Goal: Transaction & Acquisition: Purchase product/service

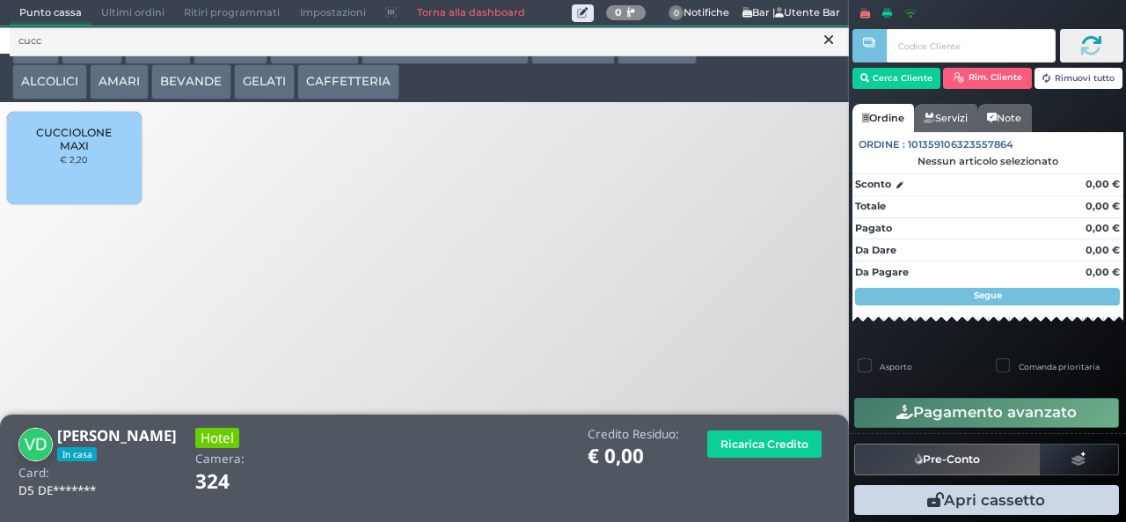
type input "cucc"
click at [70, 152] on span "CUCCIOLONE MAXI" at bounding box center [74, 139] width 105 height 26
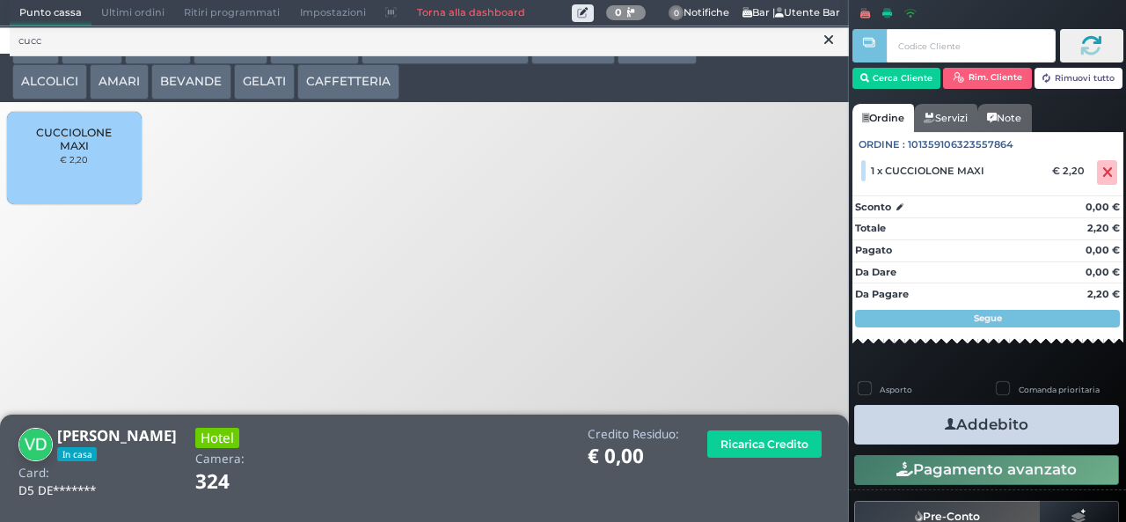
click at [1047, 430] on button "Addebito" at bounding box center [986, 425] width 265 height 40
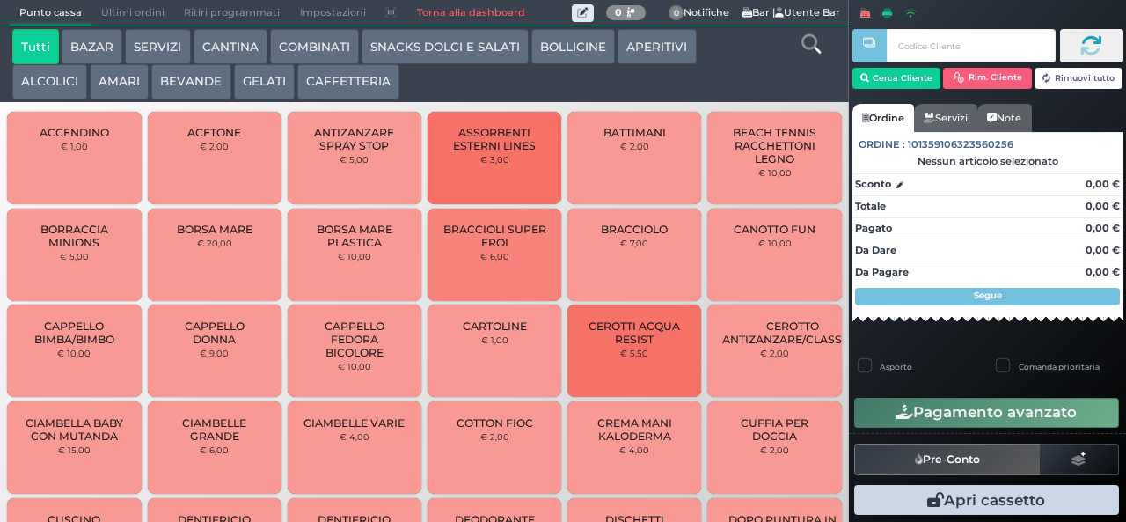
click at [123, 12] on span "Ultimi ordini" at bounding box center [132, 13] width 83 height 25
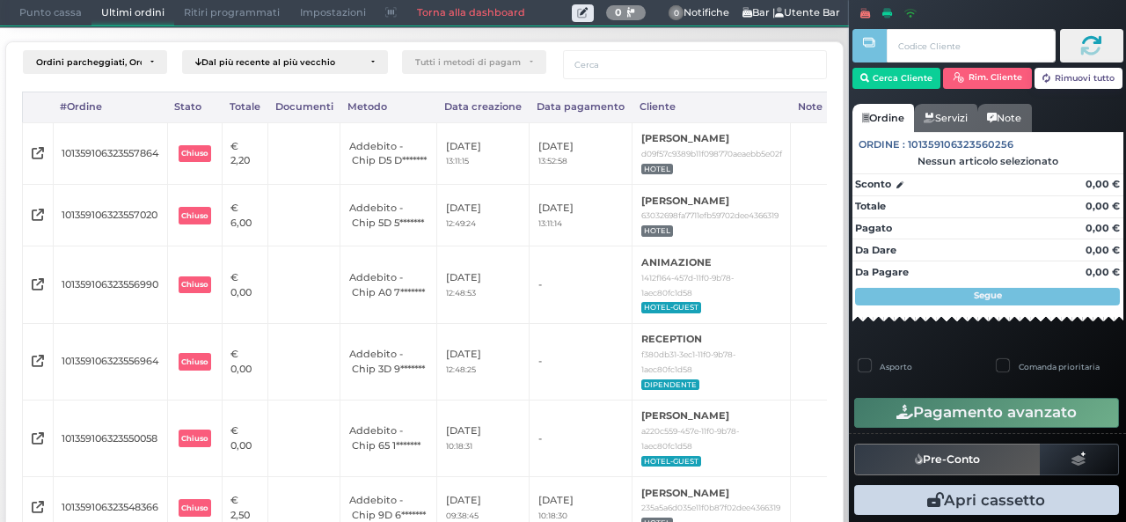
click at [49, 16] on span "Punto cassa" at bounding box center [51, 13] width 82 height 25
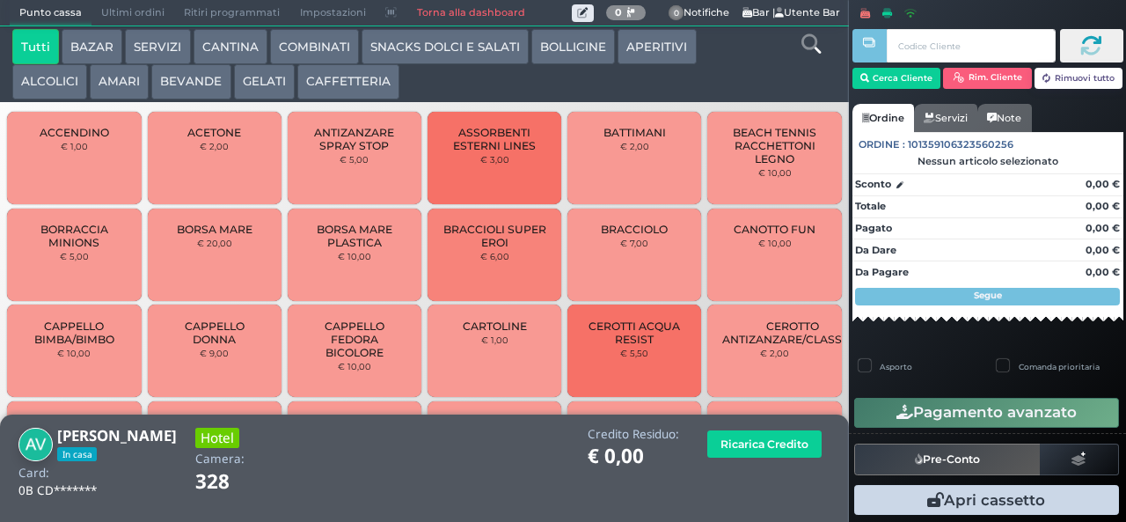
click at [810, 48] on icon at bounding box center [810, 43] width 19 height 19
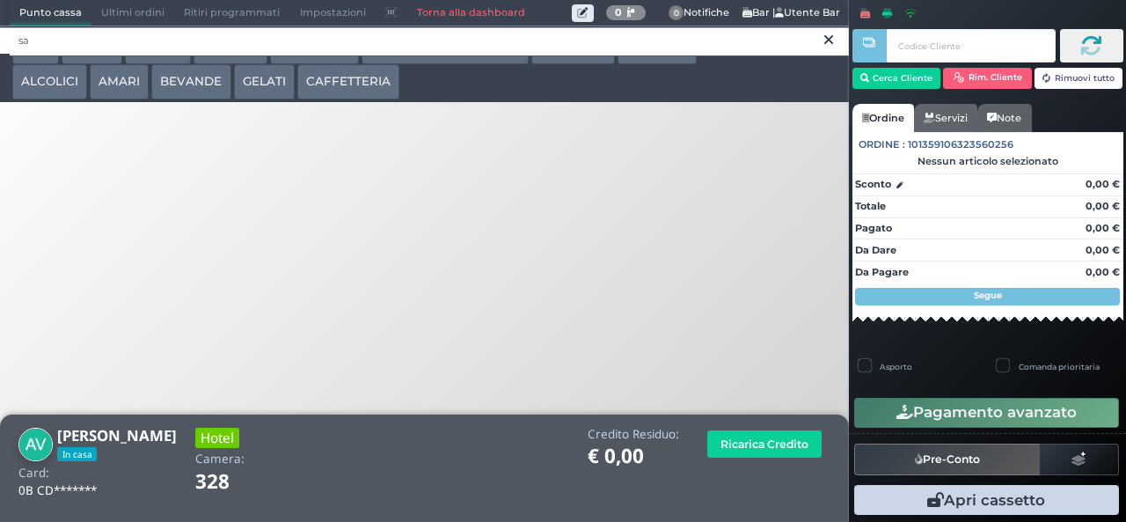
type input "s"
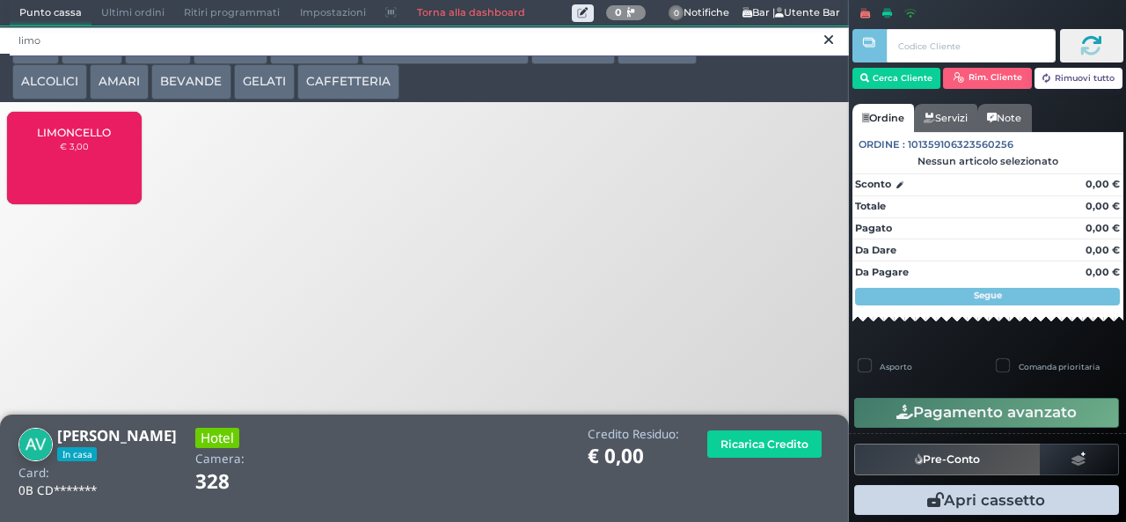
type input "limo"
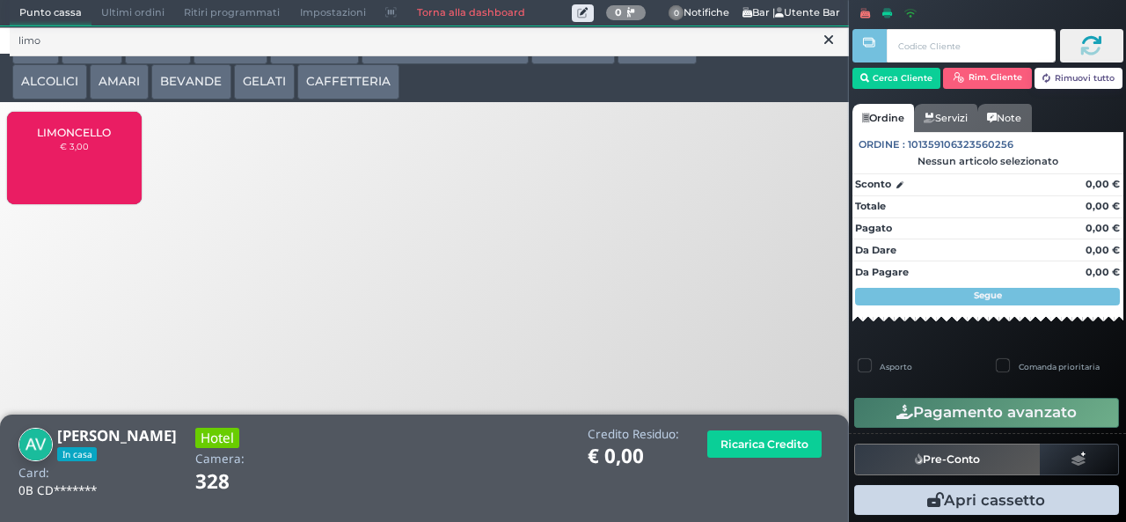
click at [93, 165] on div "LIMONCELLO € 3,00" at bounding box center [74, 158] width 134 height 92
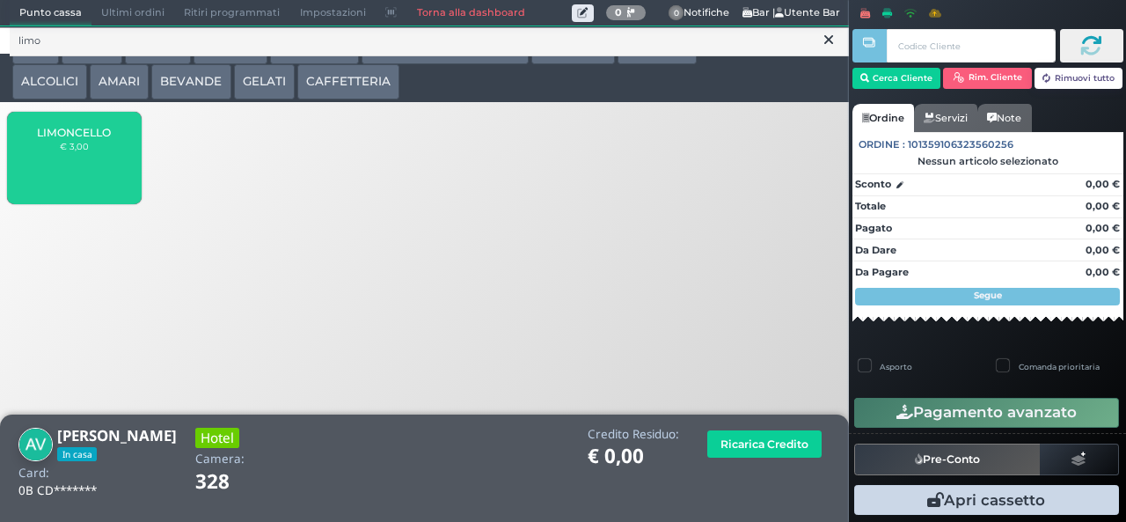
click at [83, 169] on div "LIMONCELLO € 3,00" at bounding box center [74, 158] width 134 height 92
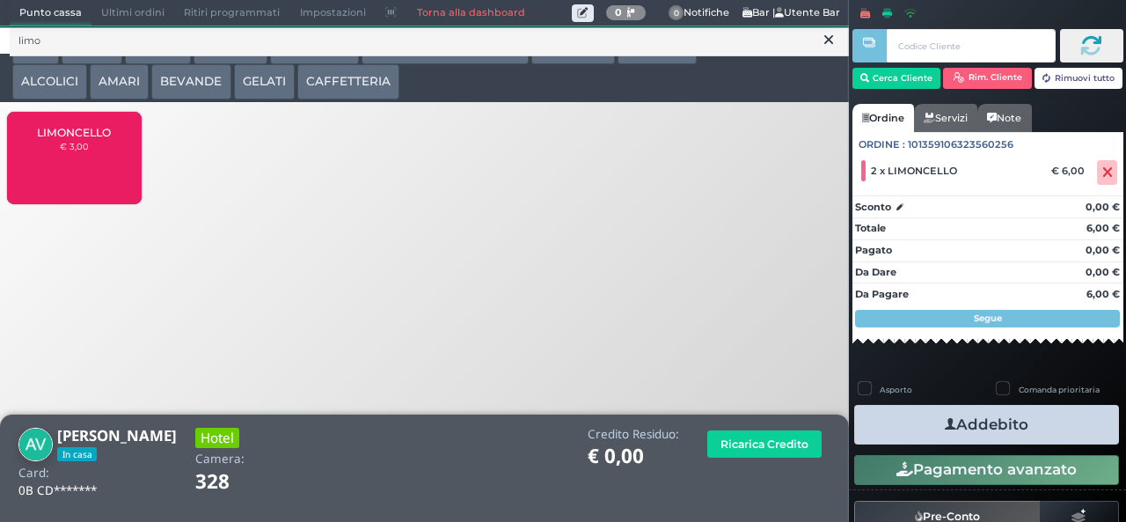
click at [1035, 435] on button "Addebito" at bounding box center [986, 425] width 265 height 40
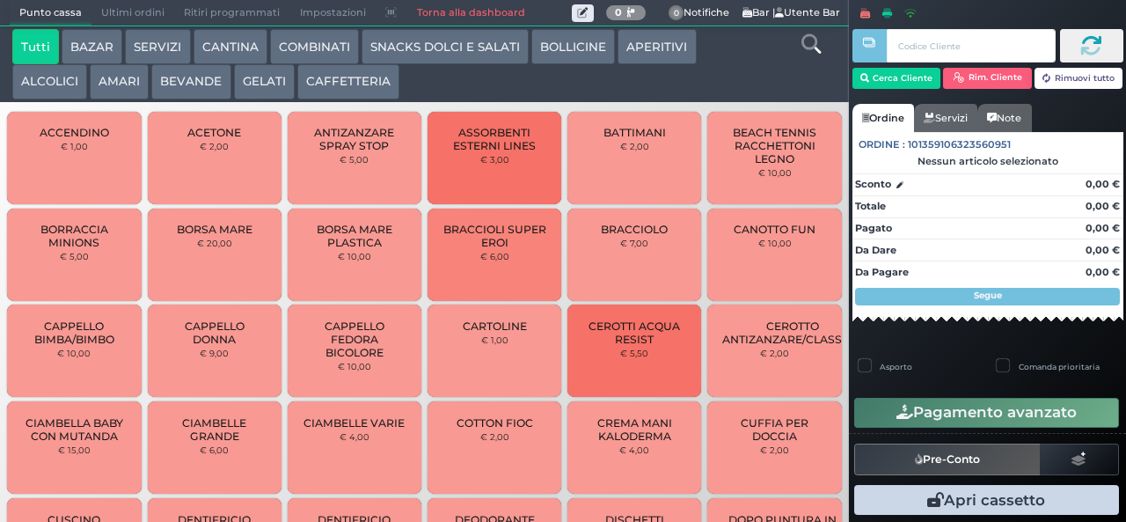
click at [126, 16] on span "Ultimi ordini" at bounding box center [132, 13] width 83 height 25
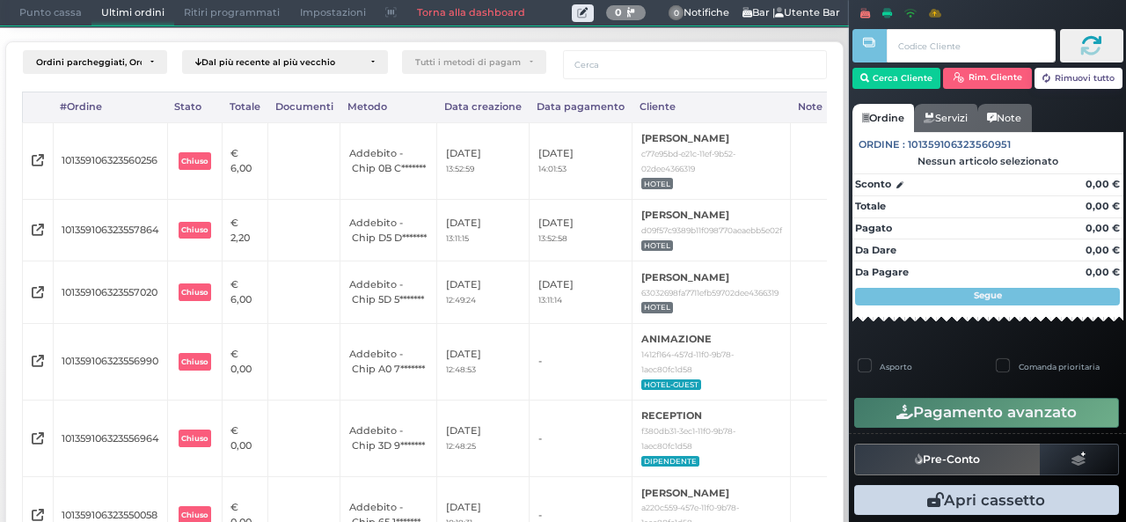
click at [52, 10] on span "Punto cassa" at bounding box center [51, 13] width 82 height 25
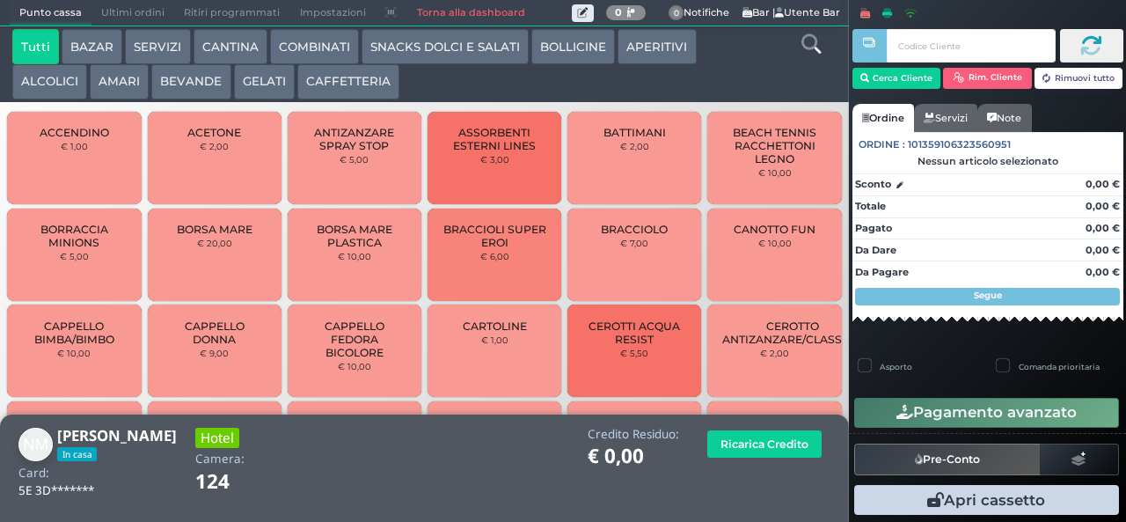
click at [805, 53] on icon at bounding box center [810, 43] width 19 height 19
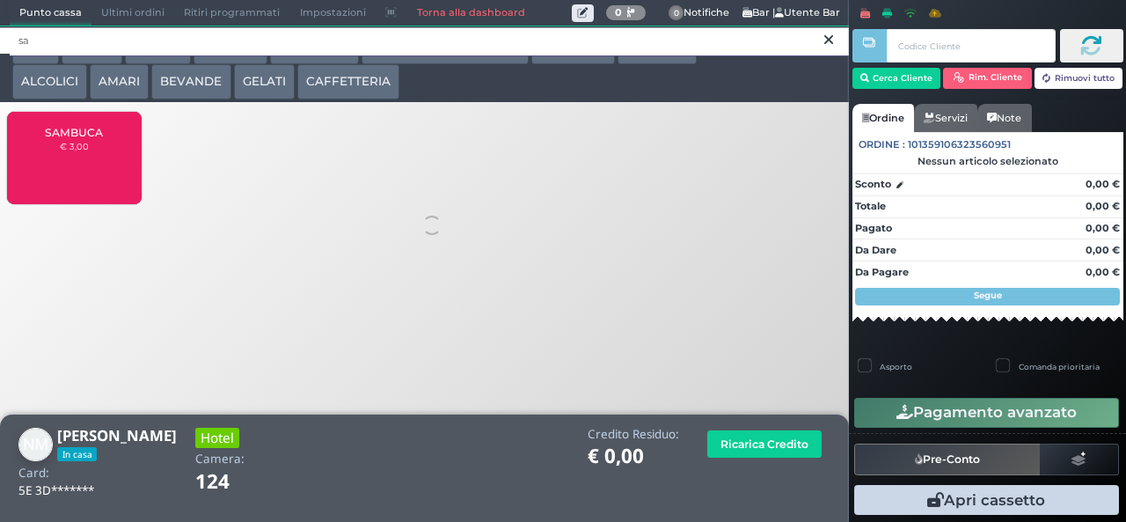
type input "s"
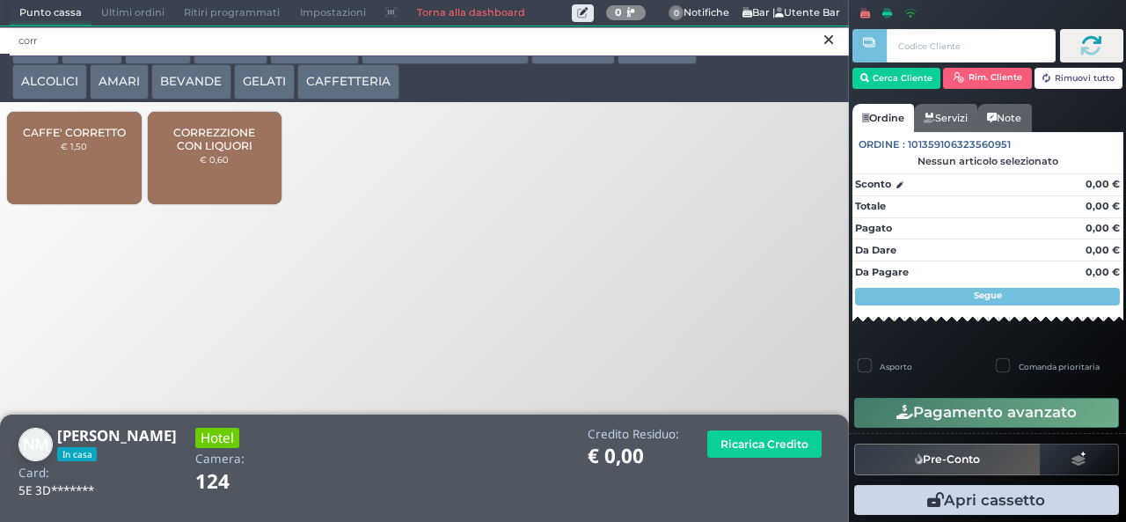
type input "corr"
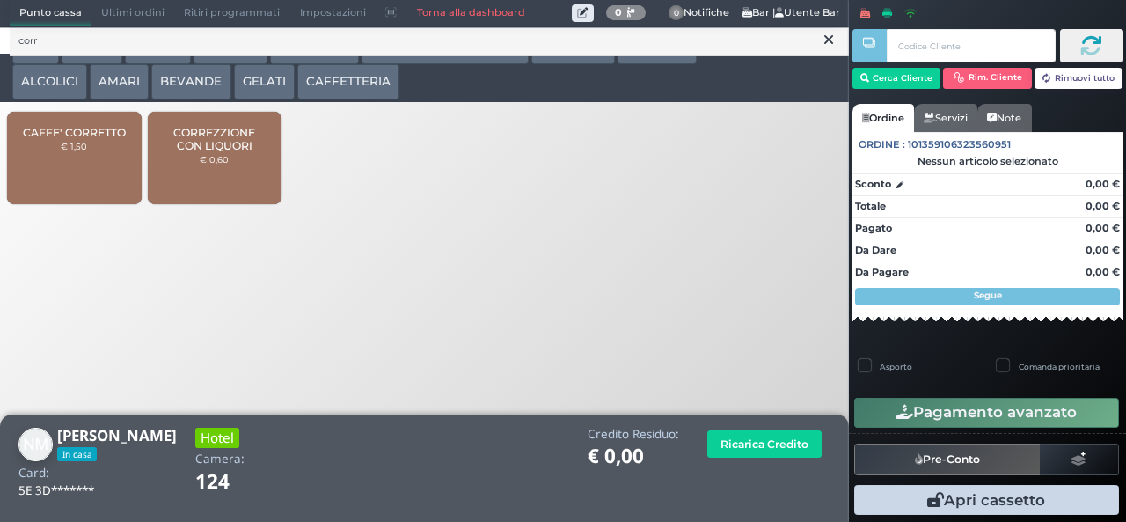
click at [231, 152] on span "CORREZZIONE CON LIQUORI" at bounding box center [214, 139] width 105 height 26
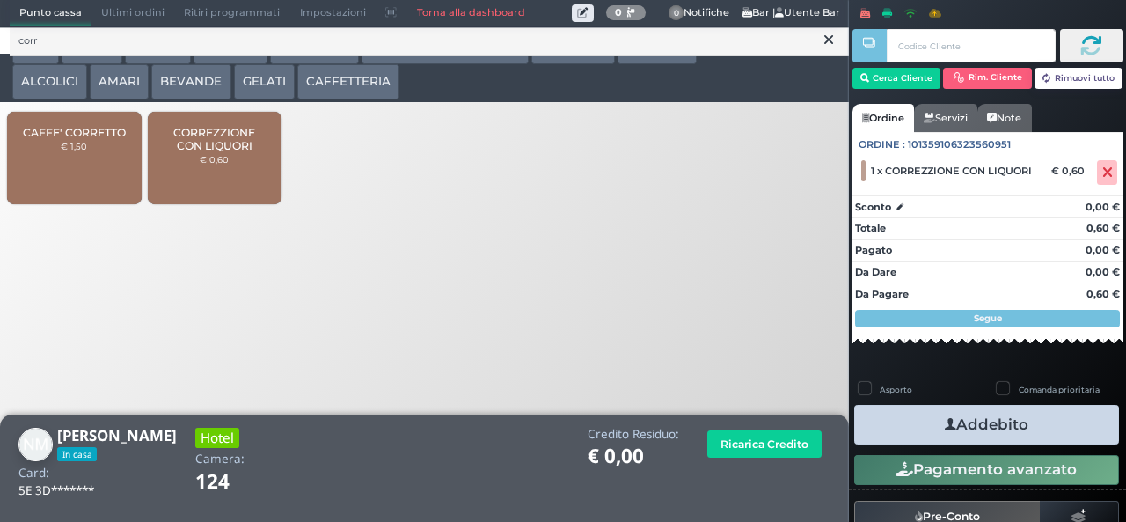
click at [1042, 430] on button "Addebito" at bounding box center [986, 425] width 265 height 40
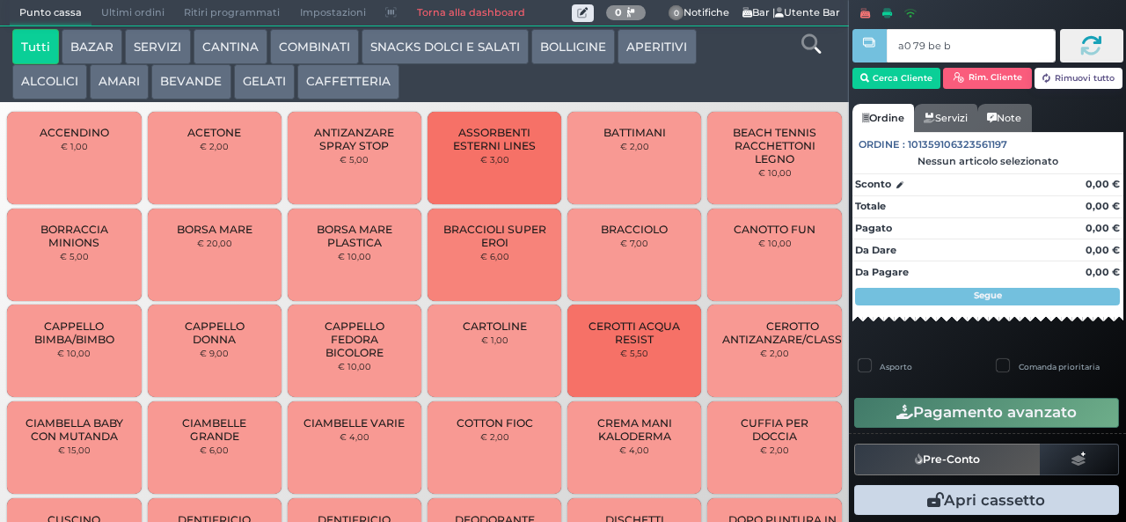
type input "a0 79 be b9"
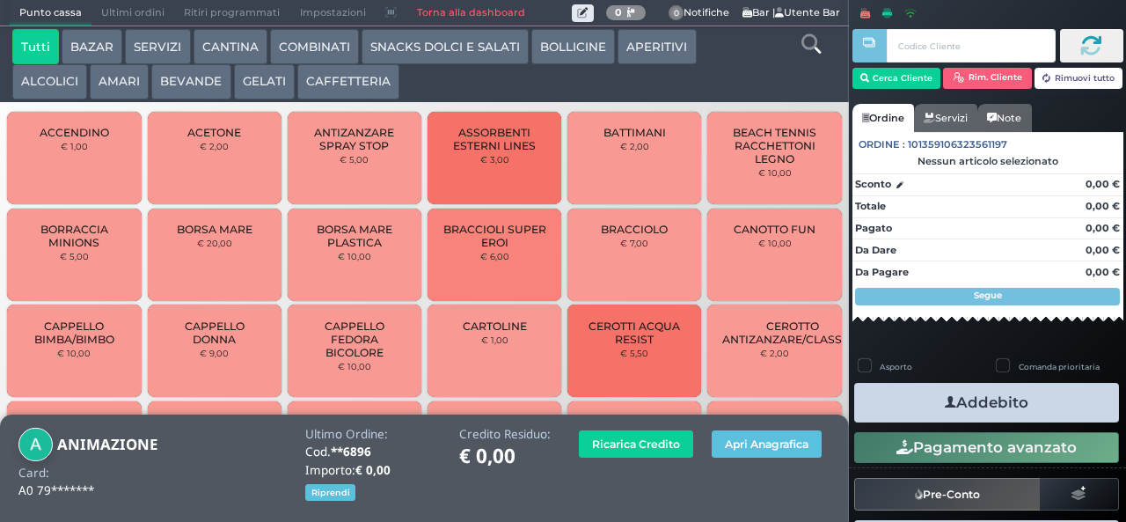
click at [338, 83] on button "CAFFETTERIA" at bounding box center [348, 81] width 102 height 35
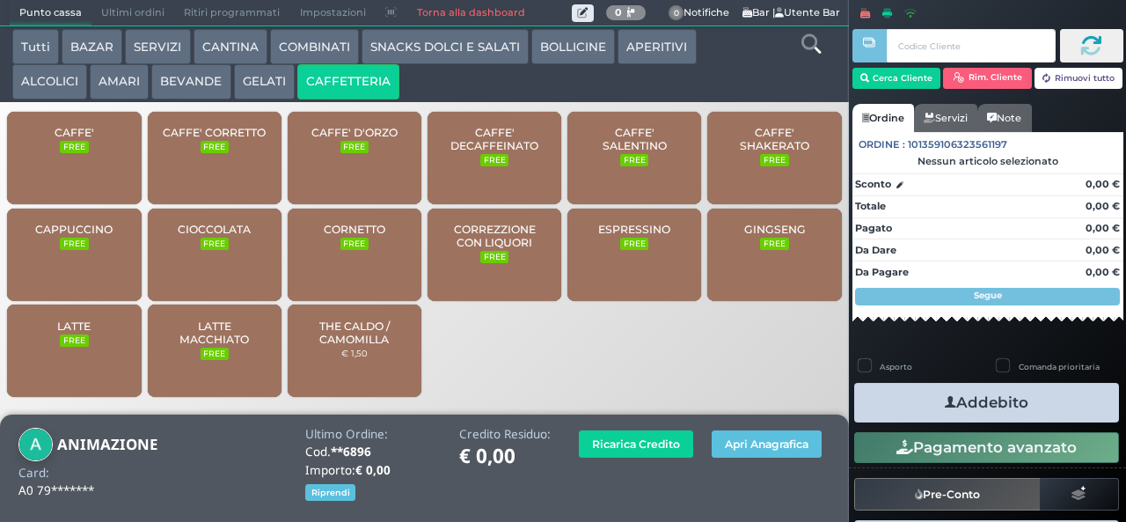
click at [84, 139] on span "CAFFE'" at bounding box center [75, 132] width 40 height 13
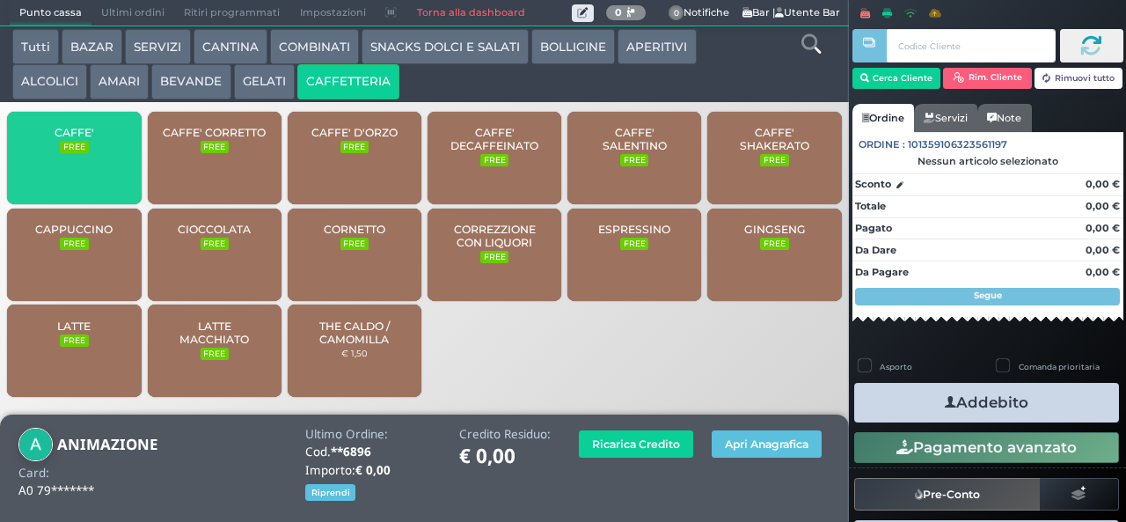
click at [88, 138] on span "CAFFE'" at bounding box center [75, 132] width 40 height 13
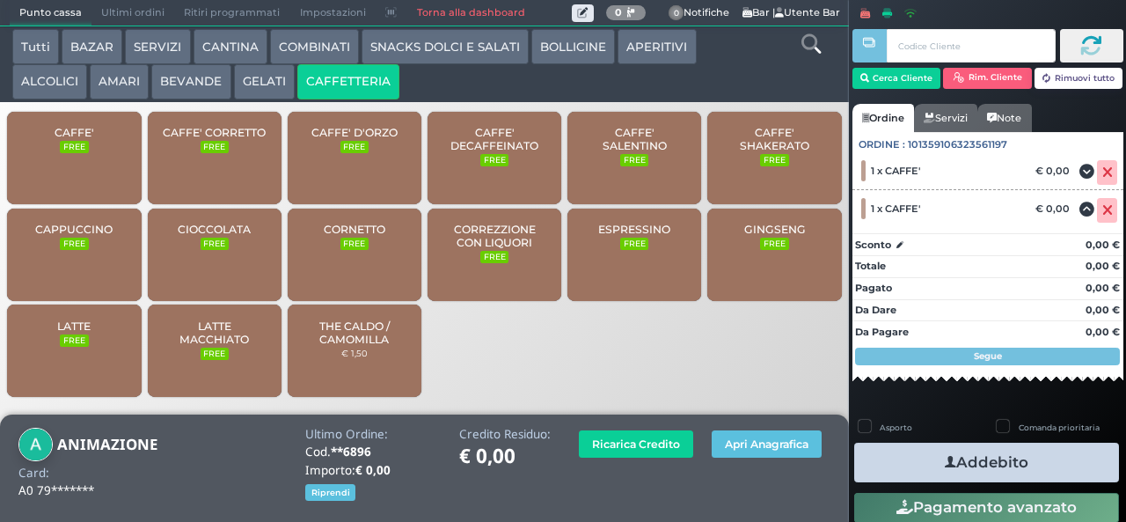
click at [945, 461] on icon "button" at bounding box center [950, 462] width 11 height 18
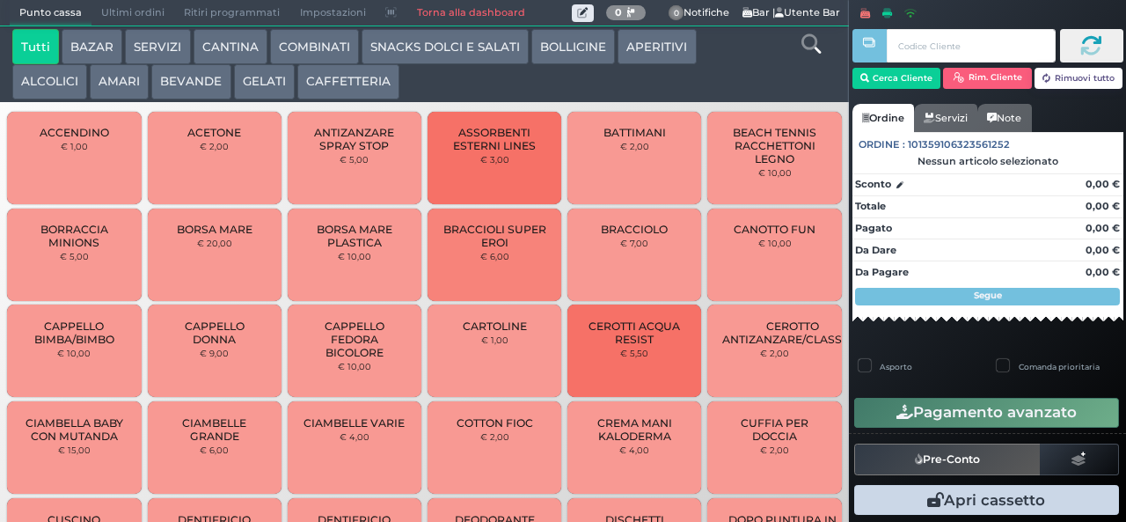
click at [146, 29] on button "SERVIZI" at bounding box center [157, 46] width 65 height 35
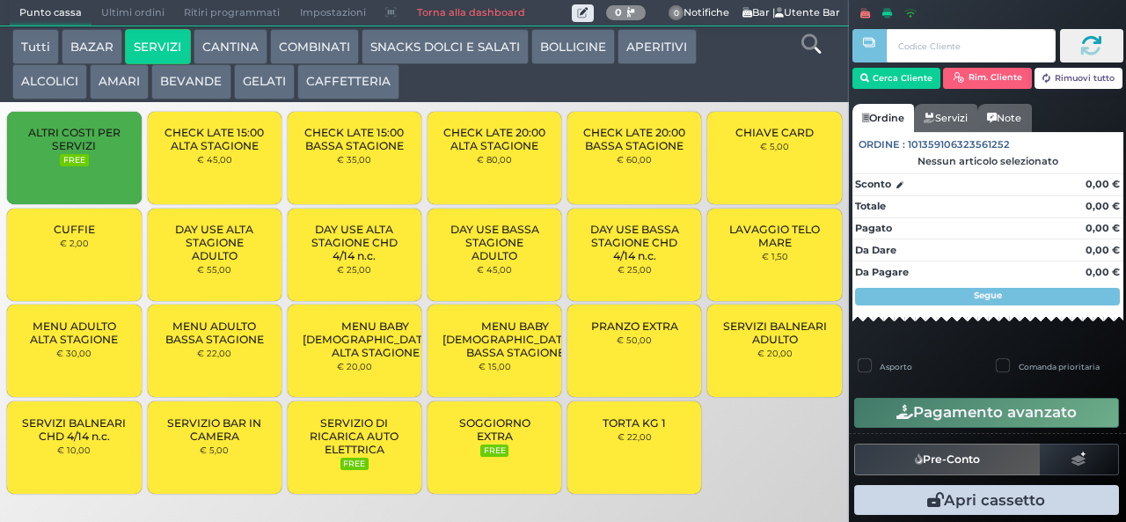
click at [144, 16] on span "Ultimi ordini" at bounding box center [132, 13] width 83 height 25
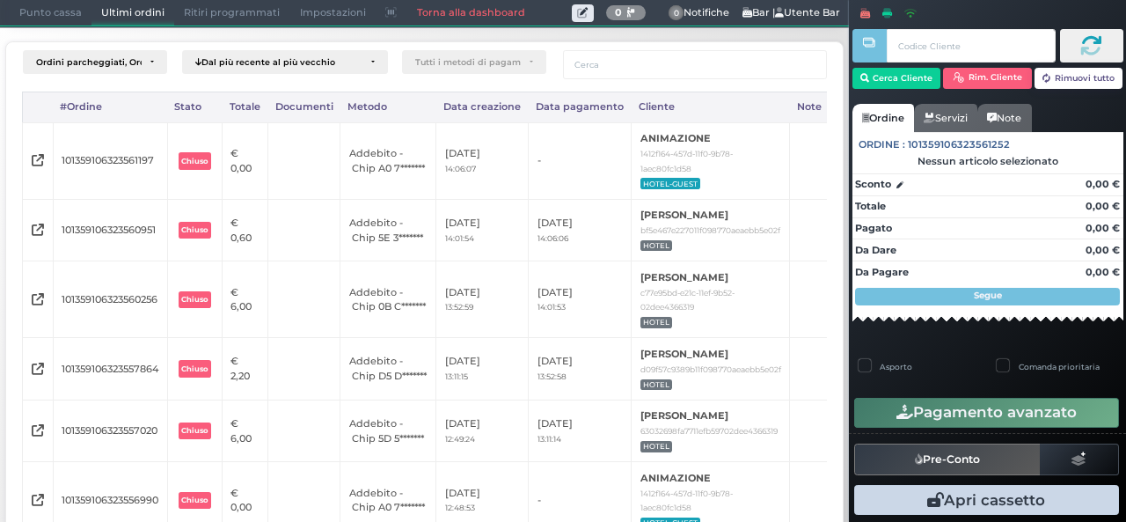
click at [56, 12] on span "Punto cassa" at bounding box center [51, 13] width 82 height 25
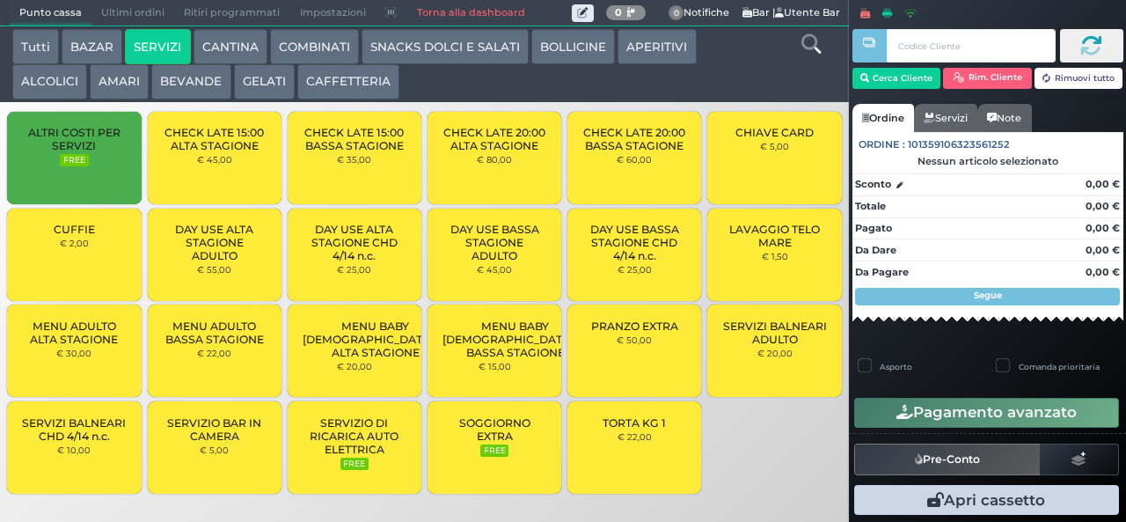
click at [111, 43] on button "BAZAR" at bounding box center [92, 46] width 61 height 35
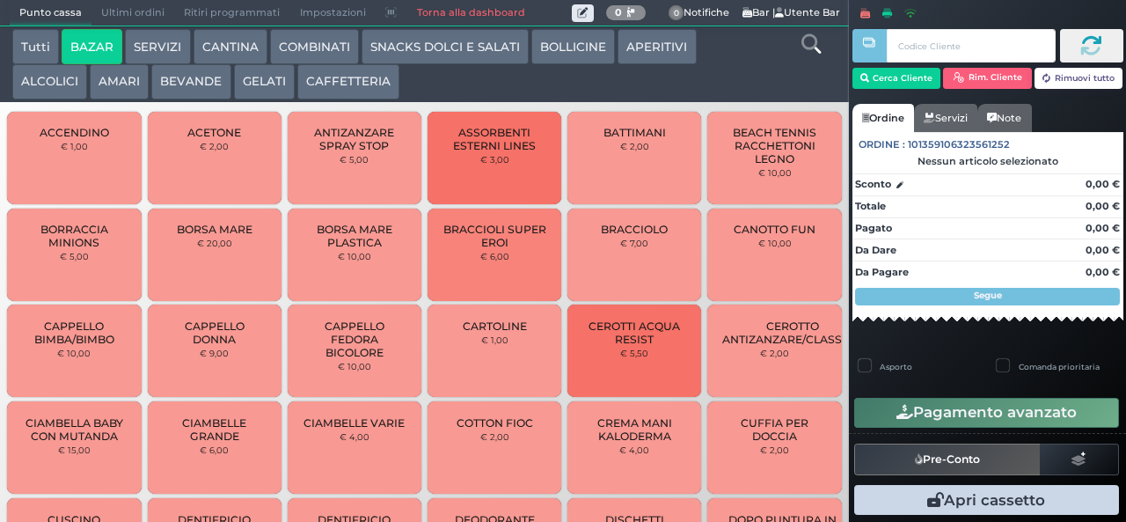
click at [62, 29] on button "BAZAR" at bounding box center [92, 46] width 61 height 35
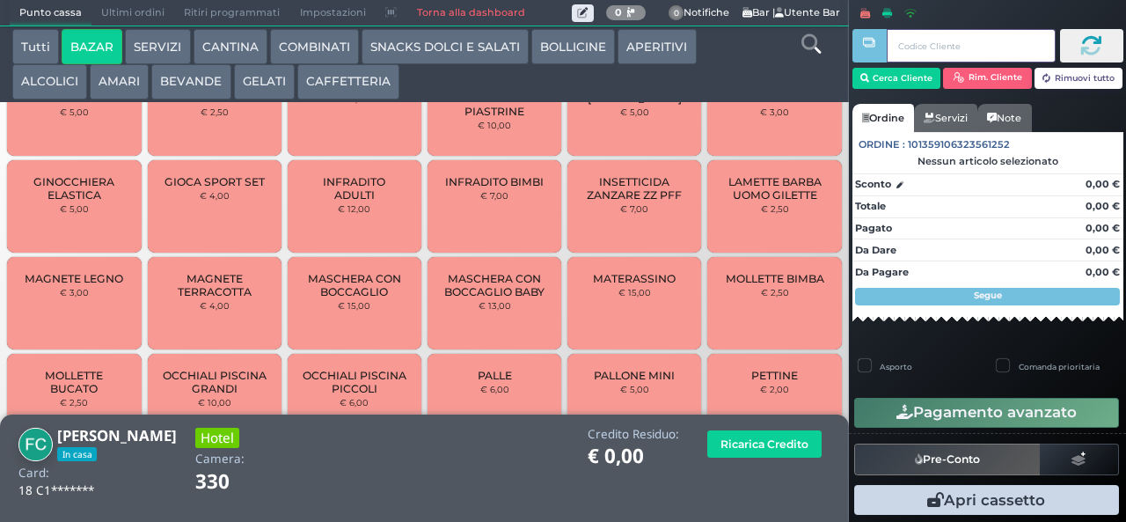
scroll to position [769, 0]
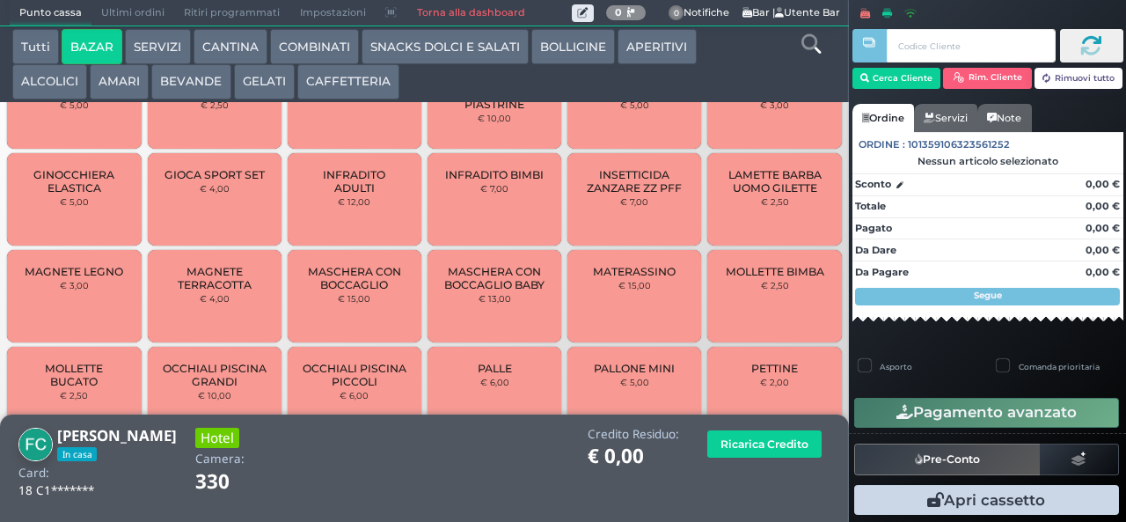
click at [233, 285] on span "MAGNETE TERRACOTTA" at bounding box center [214, 278] width 105 height 26
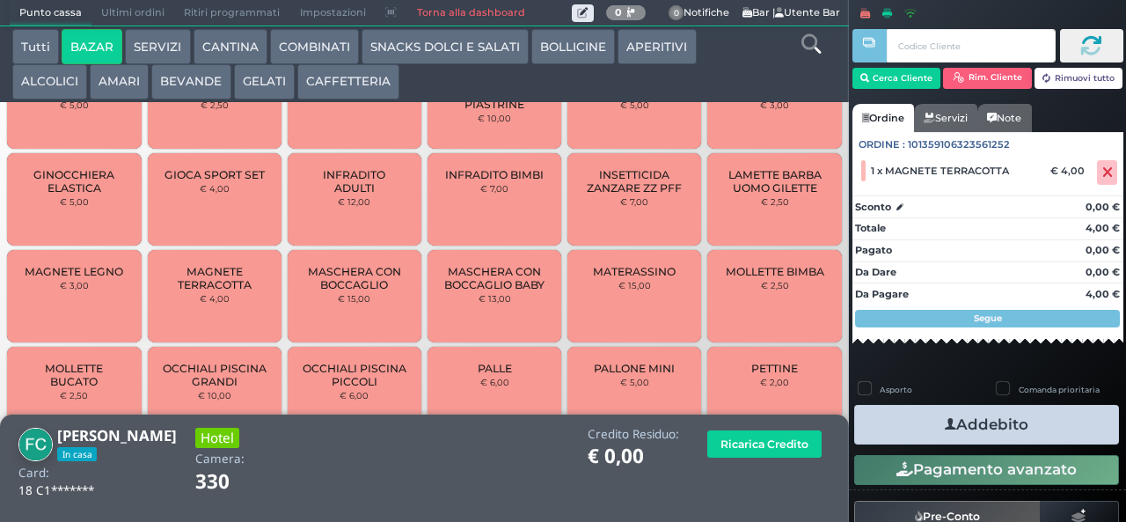
click at [232, 287] on span "MAGNETE TERRACOTTA" at bounding box center [214, 278] width 105 height 26
click at [946, 430] on icon "button" at bounding box center [950, 424] width 11 height 18
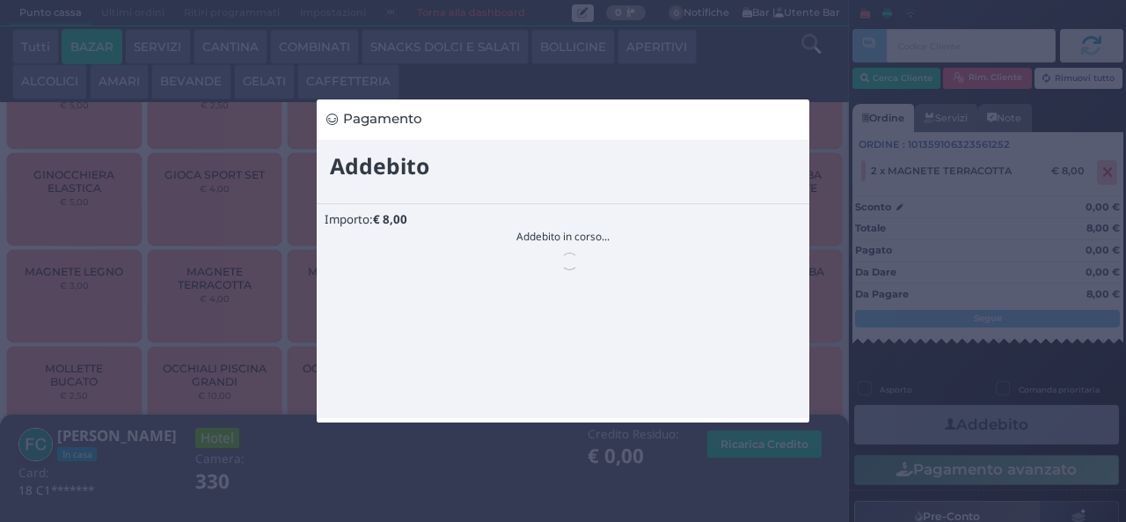
scroll to position [0, 0]
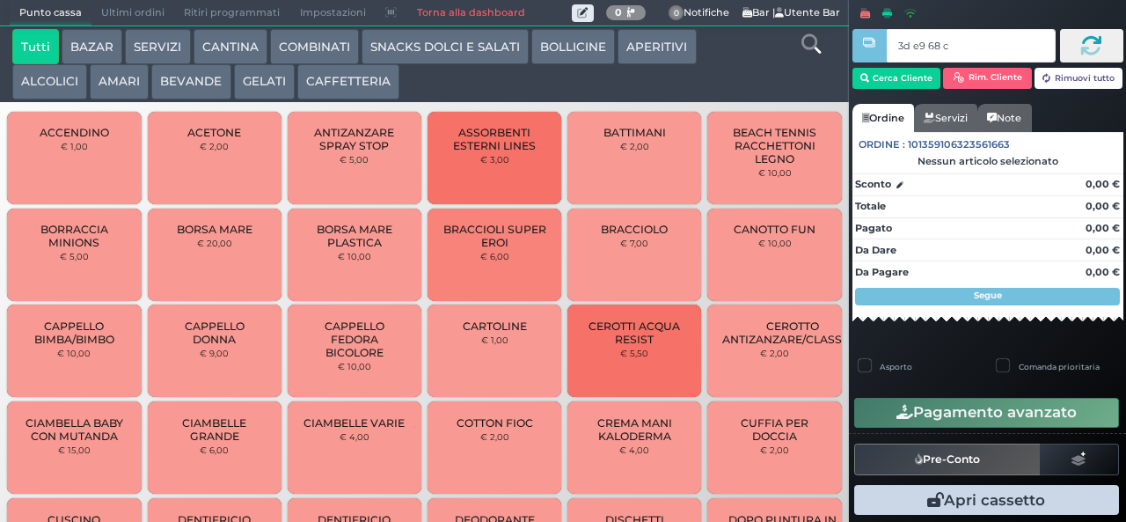
type input "3d e9 68 c3"
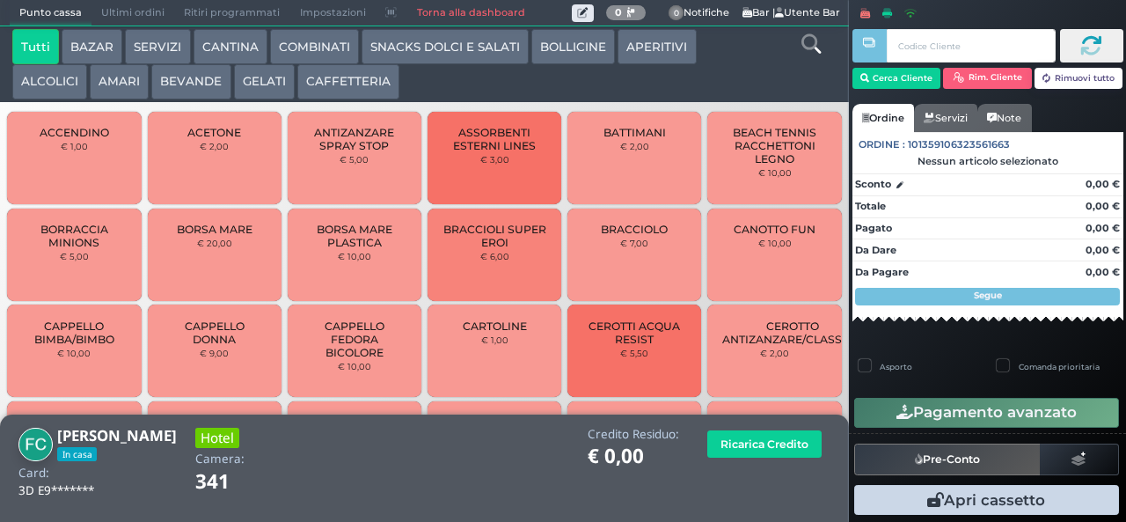
click at [258, 84] on button "GELATI" at bounding box center [264, 81] width 61 height 35
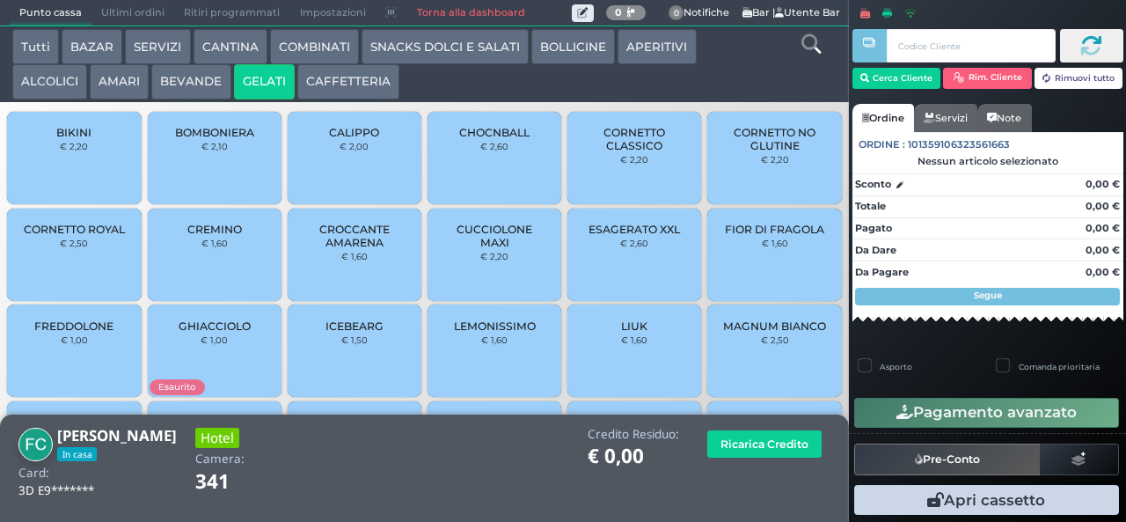
scroll to position [117, 0]
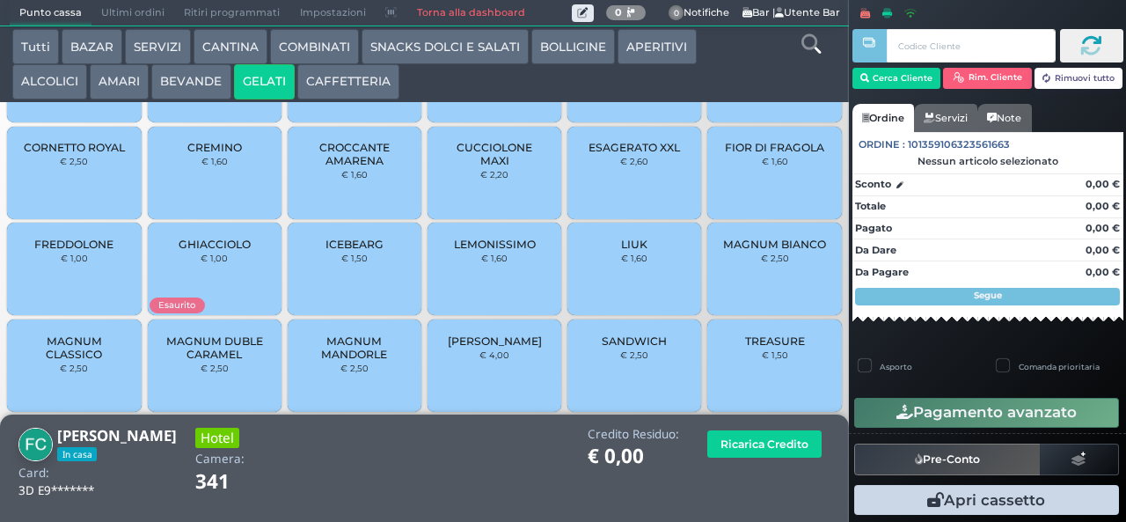
click at [763, 347] on span "TREASURE" at bounding box center [775, 340] width 60 height 13
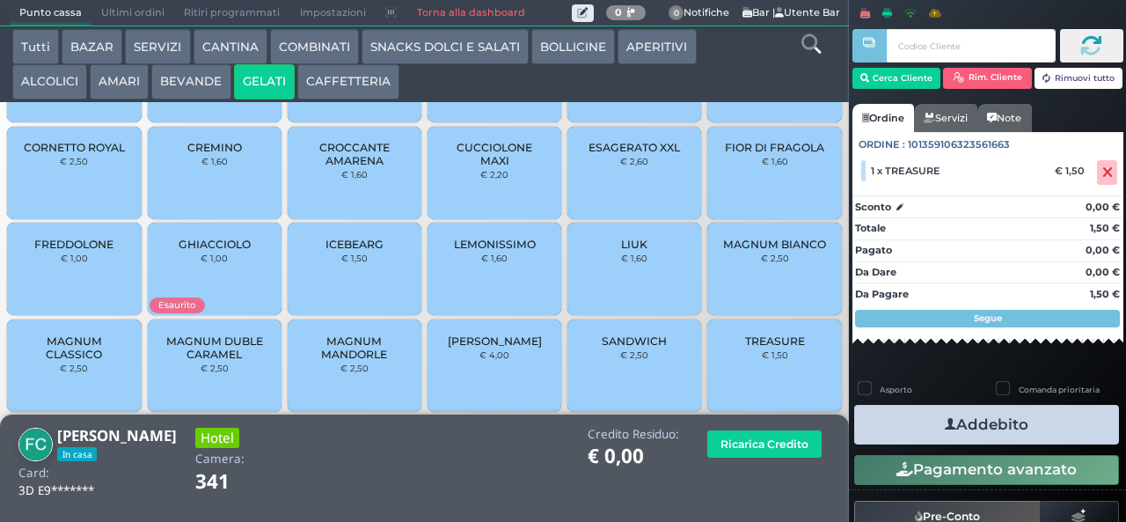
click at [1053, 437] on button "Addebito" at bounding box center [986, 425] width 265 height 40
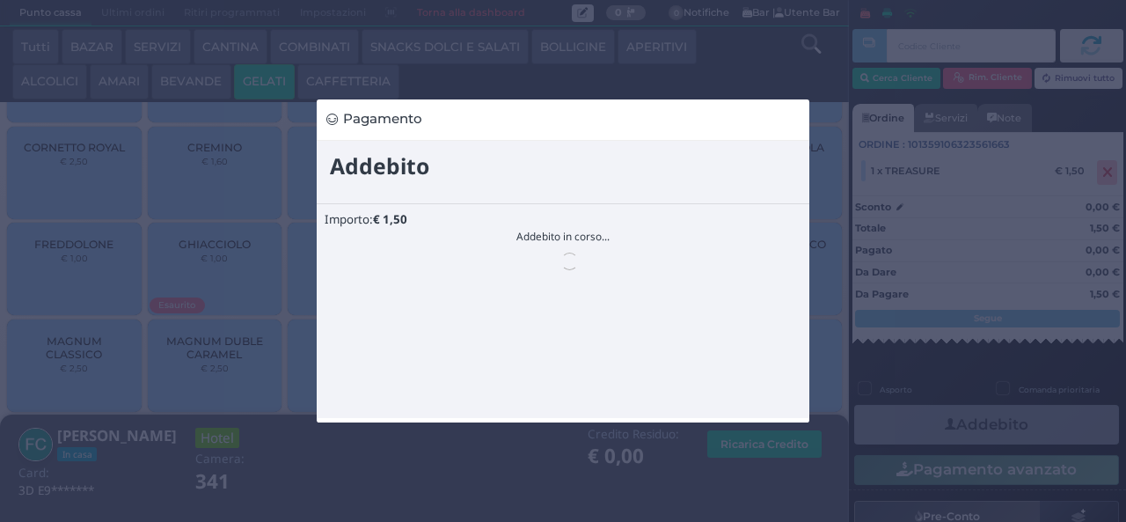
scroll to position [0, 0]
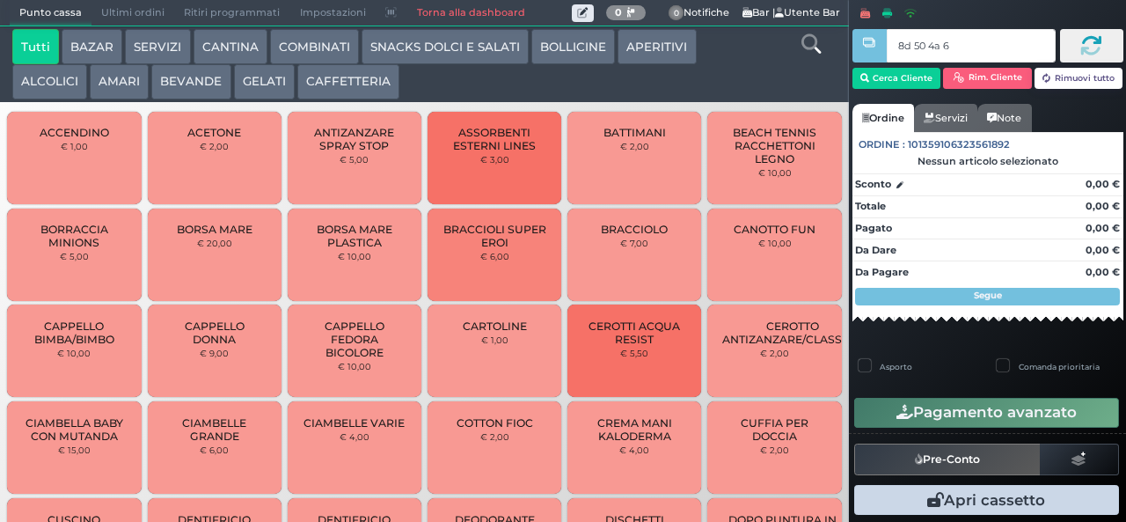
type input "8d 50 4a 67"
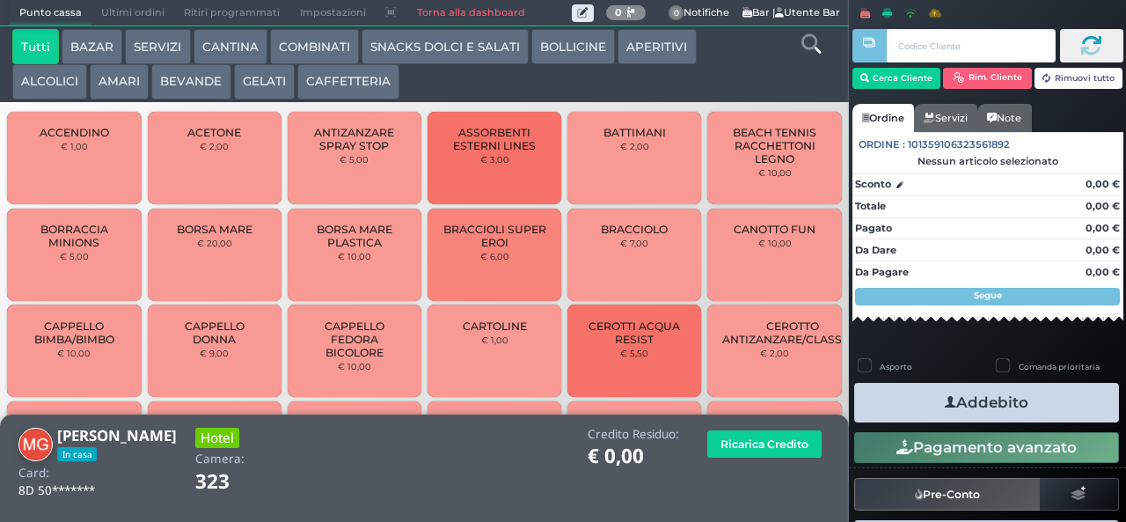
click at [257, 95] on button "GELATI" at bounding box center [264, 81] width 61 height 35
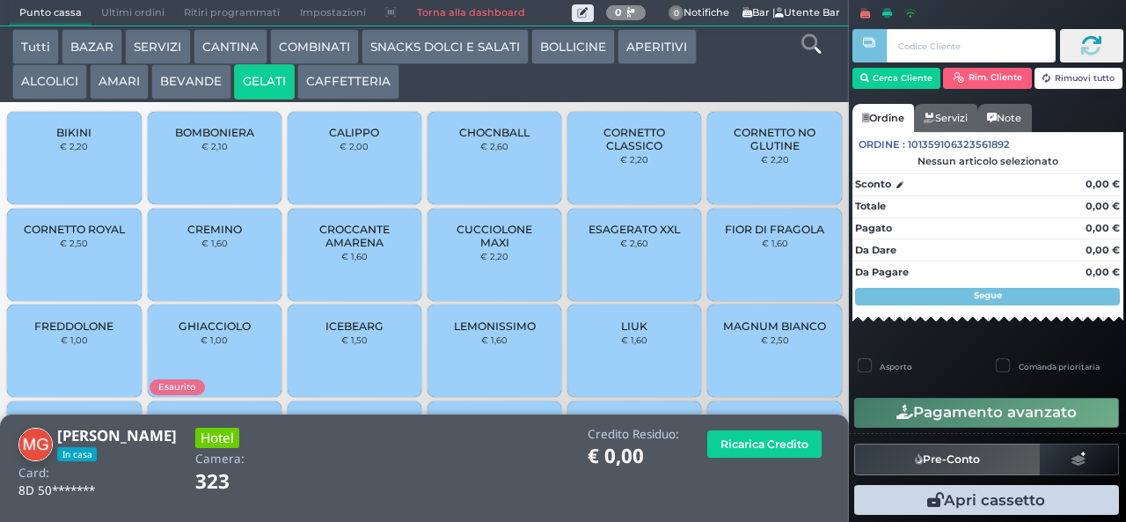
scroll to position [117, 0]
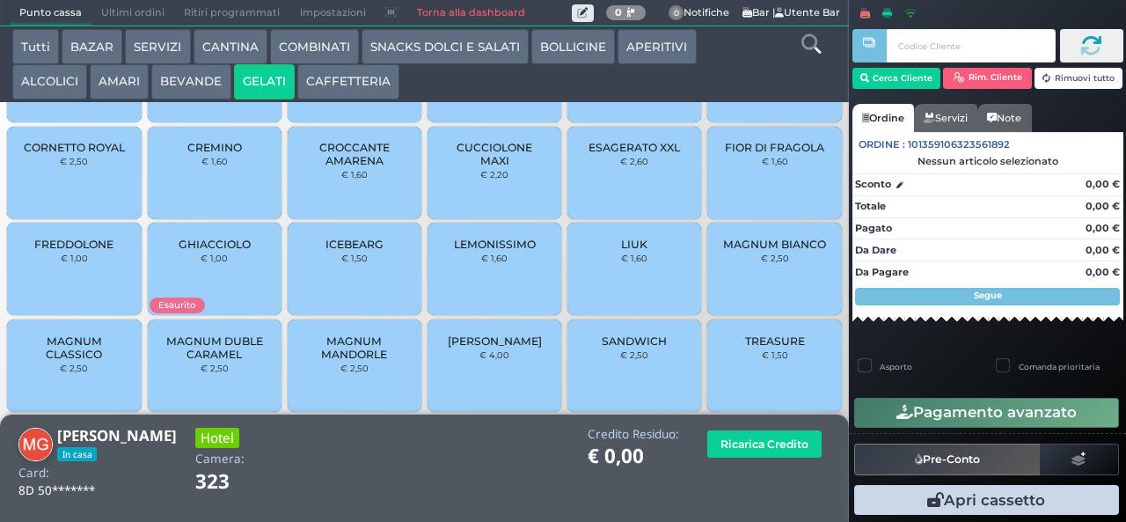
click at [756, 260] on div "MAGNUM BIANCO € 2,50" at bounding box center [774, 269] width 134 height 92
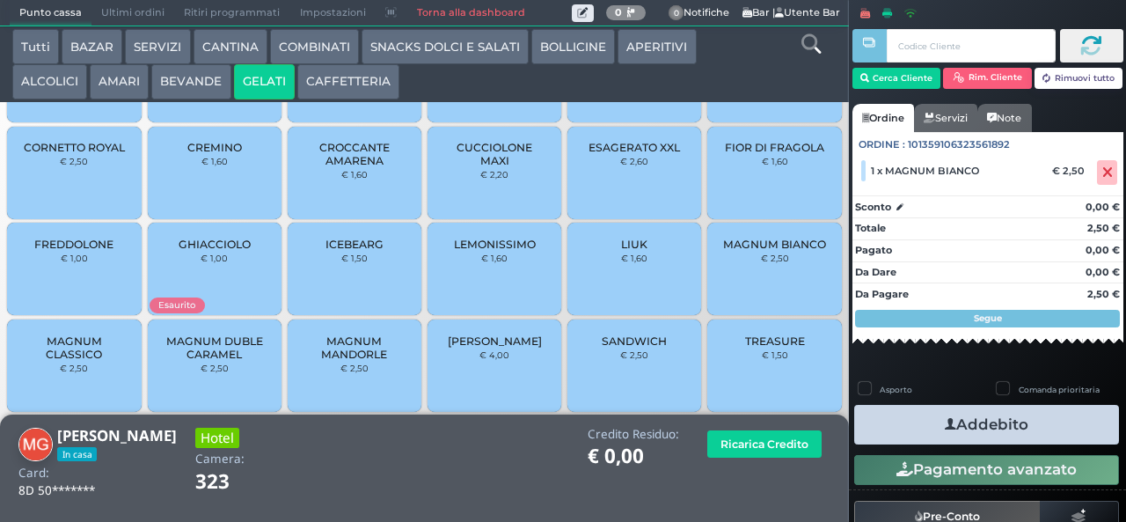
click at [1040, 435] on button "Addebito" at bounding box center [986, 425] width 265 height 40
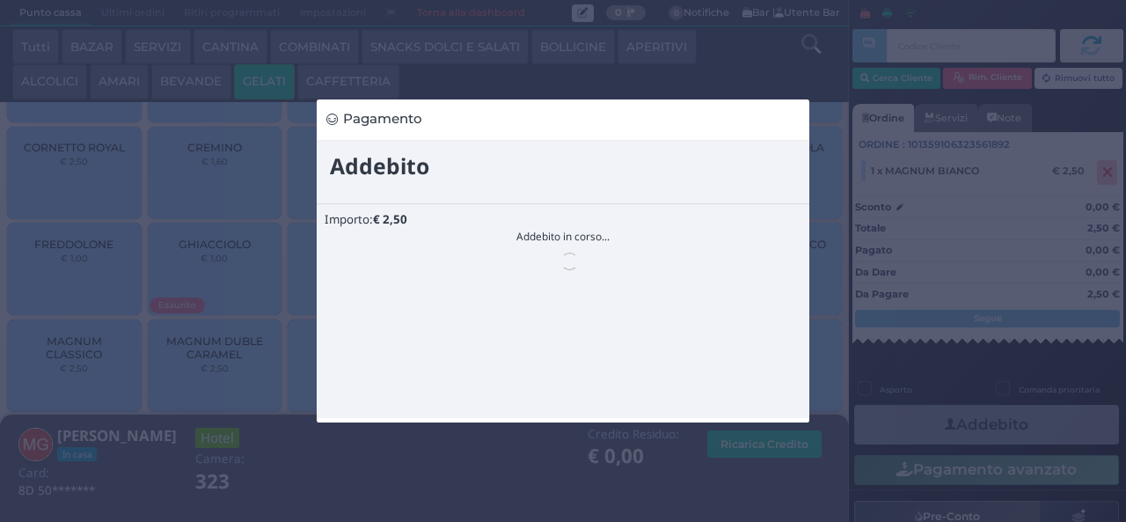
scroll to position [0, 0]
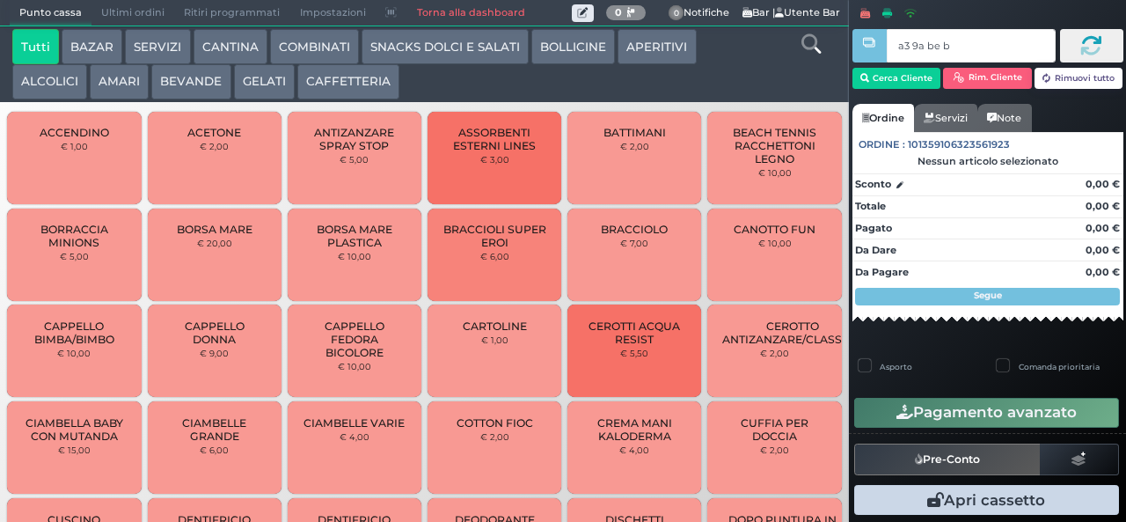
type input "a3 9a be b9"
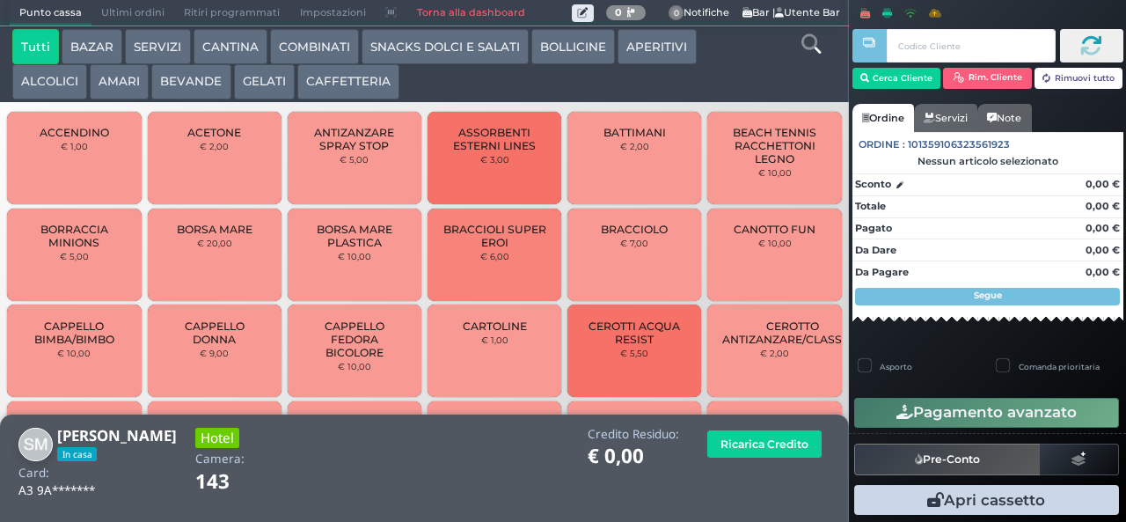
click at [810, 48] on icon at bounding box center [810, 43] width 19 height 19
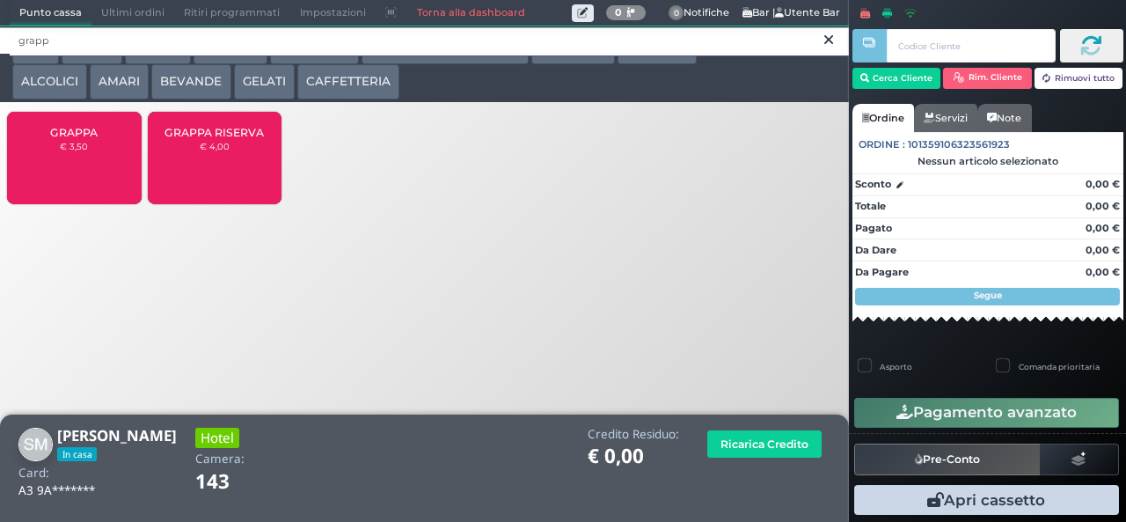
type input "grapp"
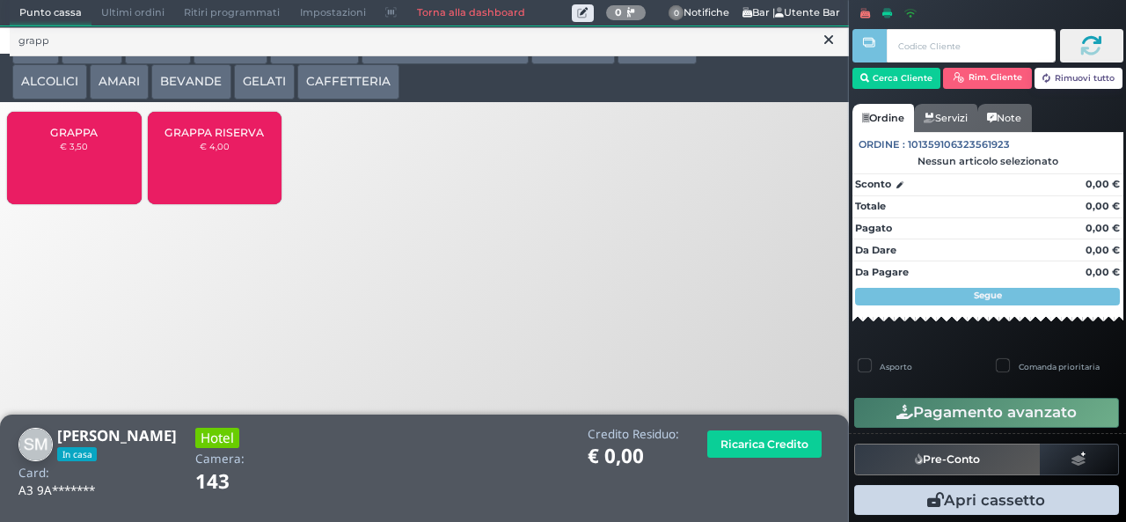
click at [61, 151] on small "€ 3,50" at bounding box center [74, 146] width 28 height 11
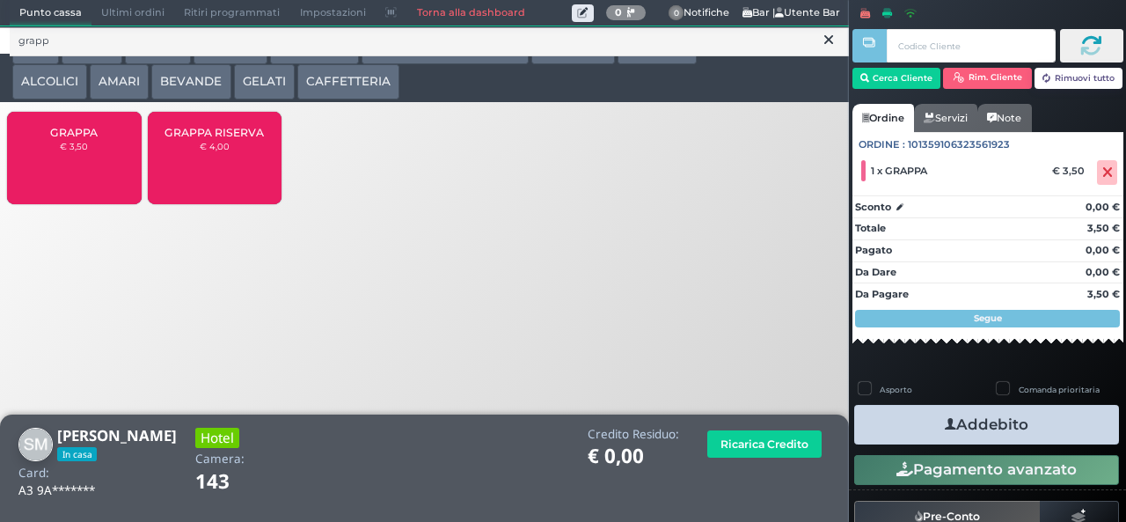
click at [1002, 436] on button "Addebito" at bounding box center [986, 425] width 265 height 40
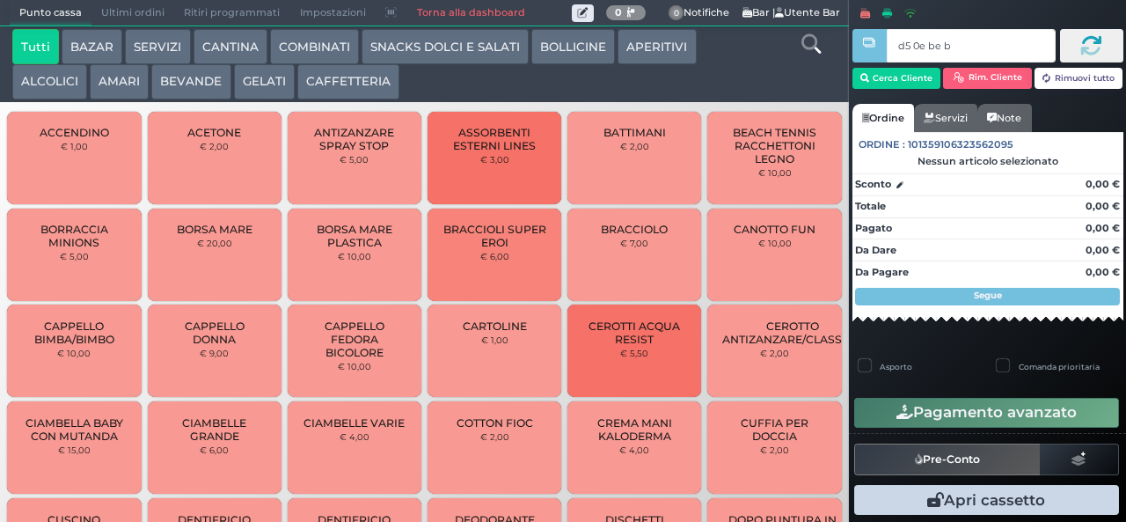
type input "d5 0e be b9"
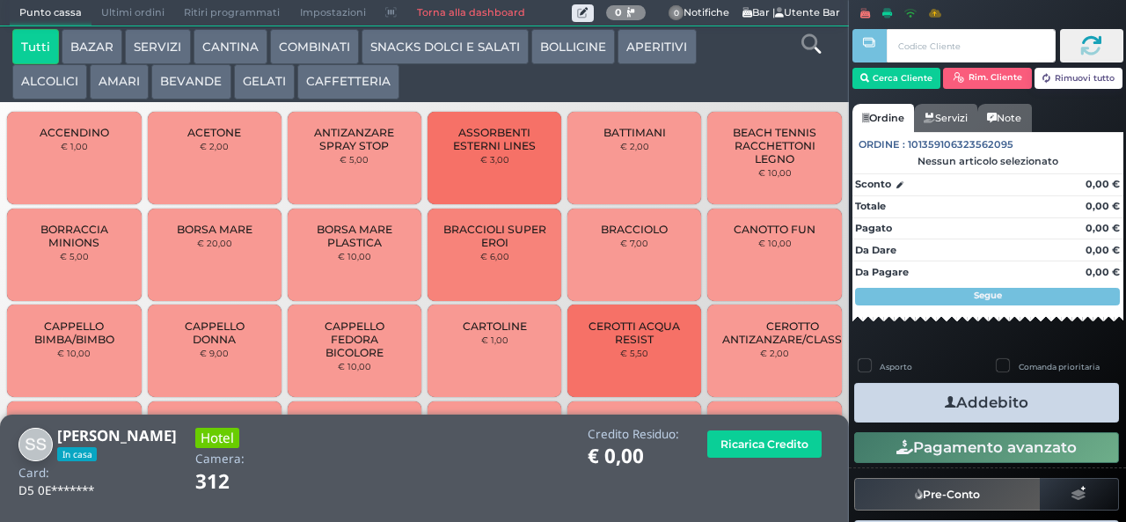
click at [808, 47] on icon at bounding box center [810, 43] width 19 height 19
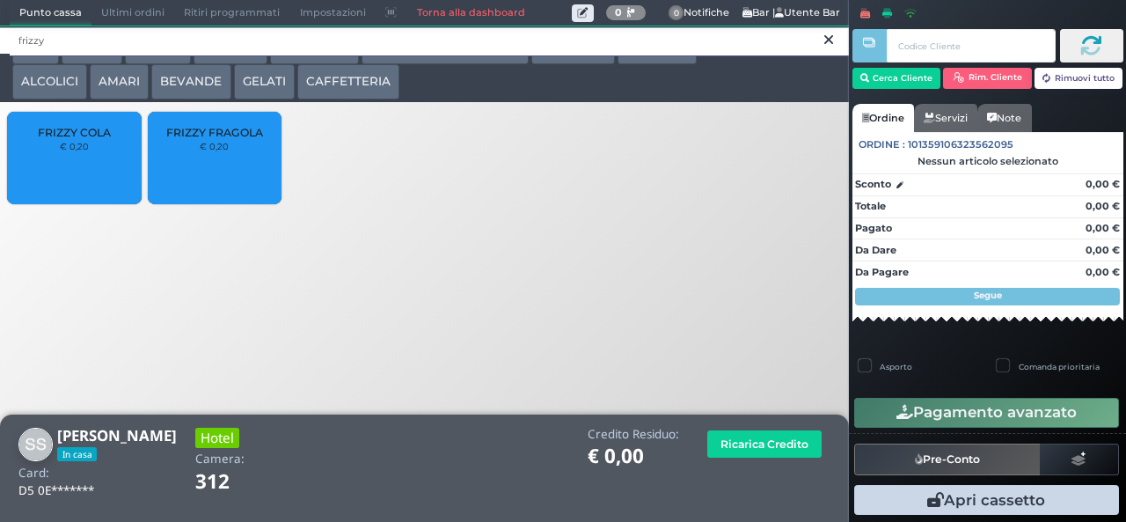
type input "frizzy"
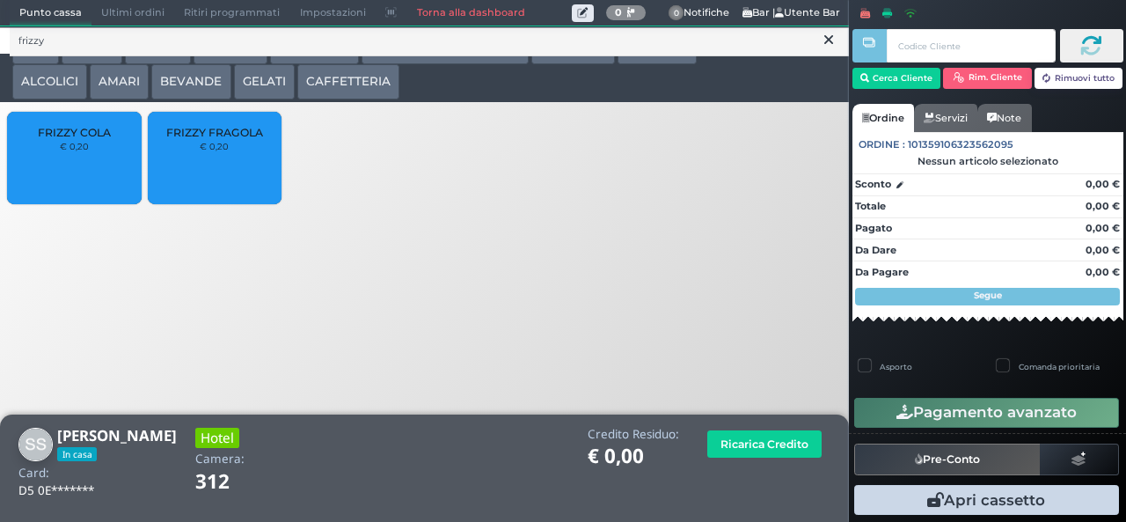
click at [232, 178] on div "FRIZZY FRAGOLA € 0,20" at bounding box center [215, 158] width 134 height 92
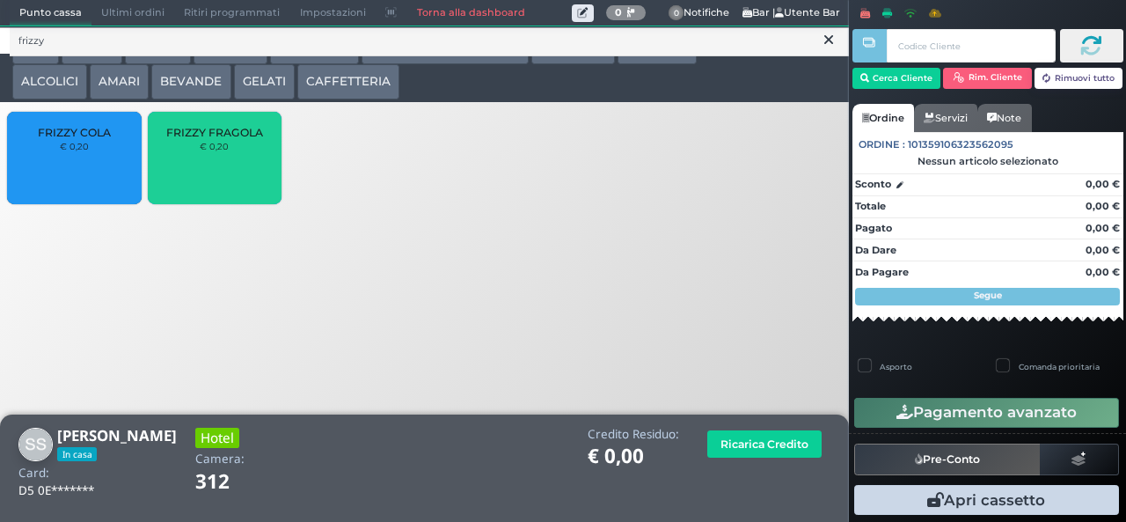
click at [238, 173] on div "FRIZZY FRAGOLA € 0,20" at bounding box center [215, 158] width 134 height 92
click at [237, 174] on div "FRIZZY FRAGOLA € 0,20" at bounding box center [215, 158] width 134 height 92
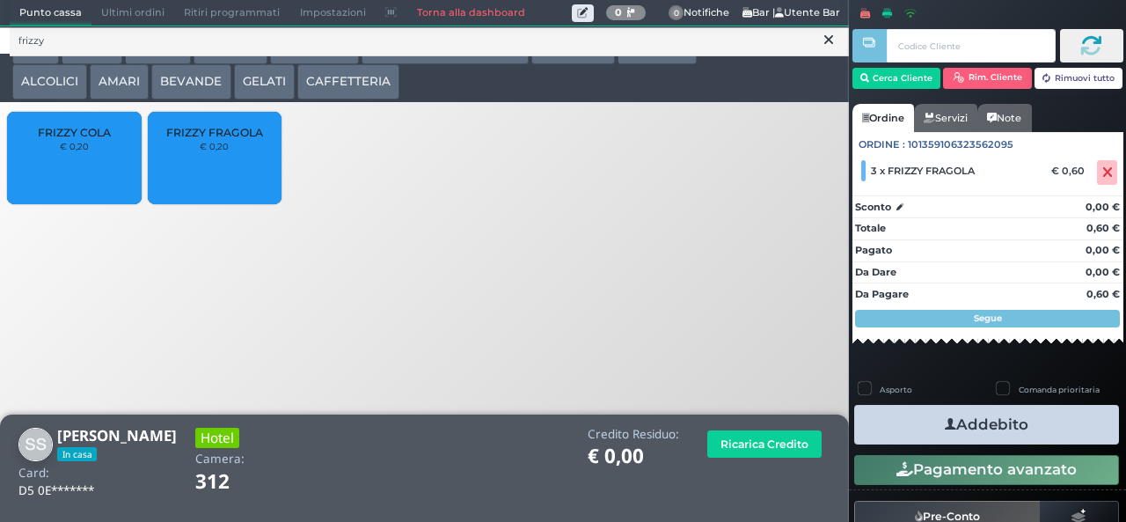
click at [225, 137] on span "FRIZZY FRAGOLA" at bounding box center [214, 132] width 97 height 13
click at [1026, 433] on button "Addebito" at bounding box center [986, 425] width 265 height 40
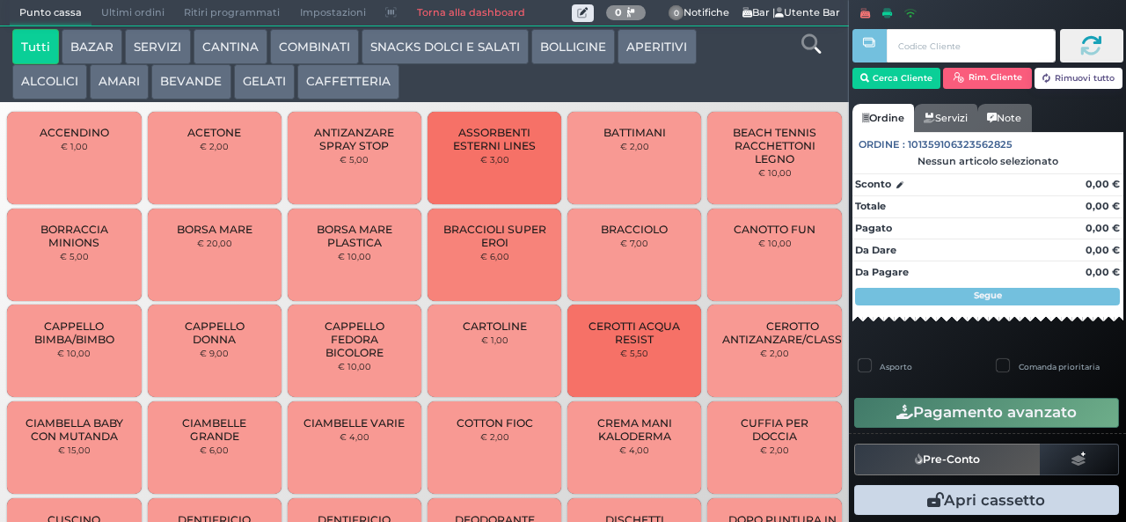
click at [811, 53] on icon at bounding box center [810, 43] width 19 height 19
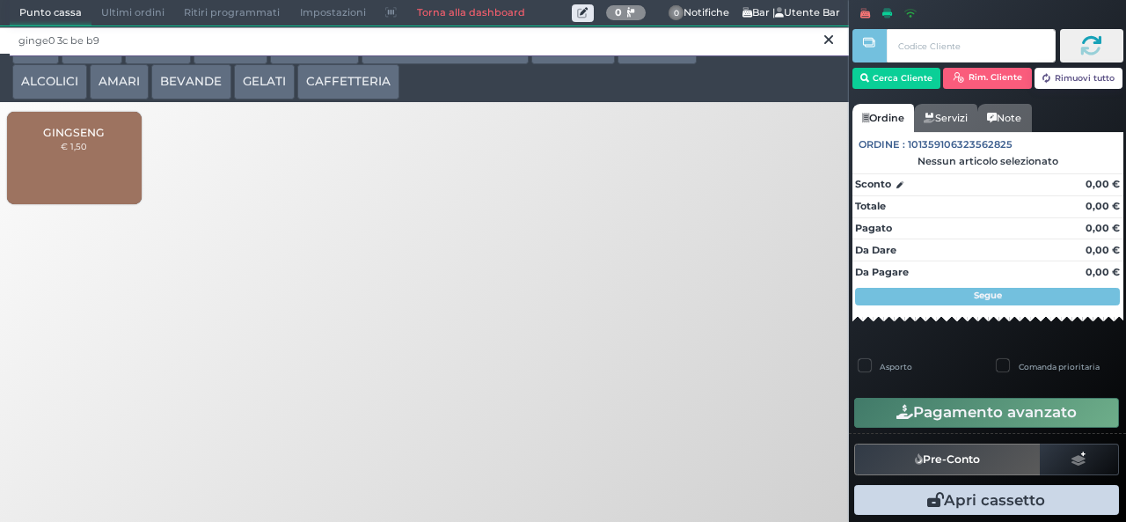
type input "ginge0 3c be b9"
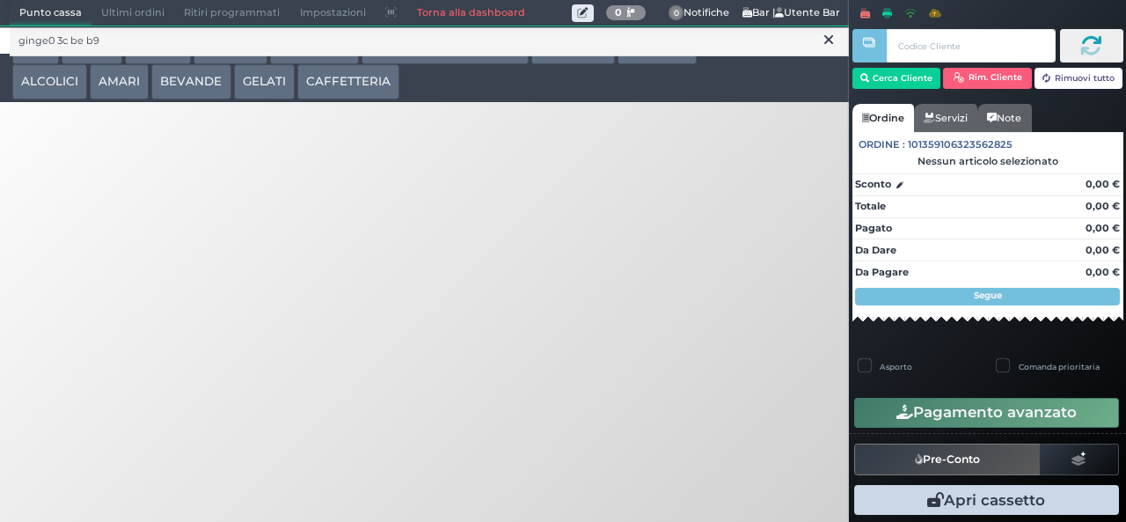
click at [824, 47] on icon at bounding box center [828, 40] width 9 height 18
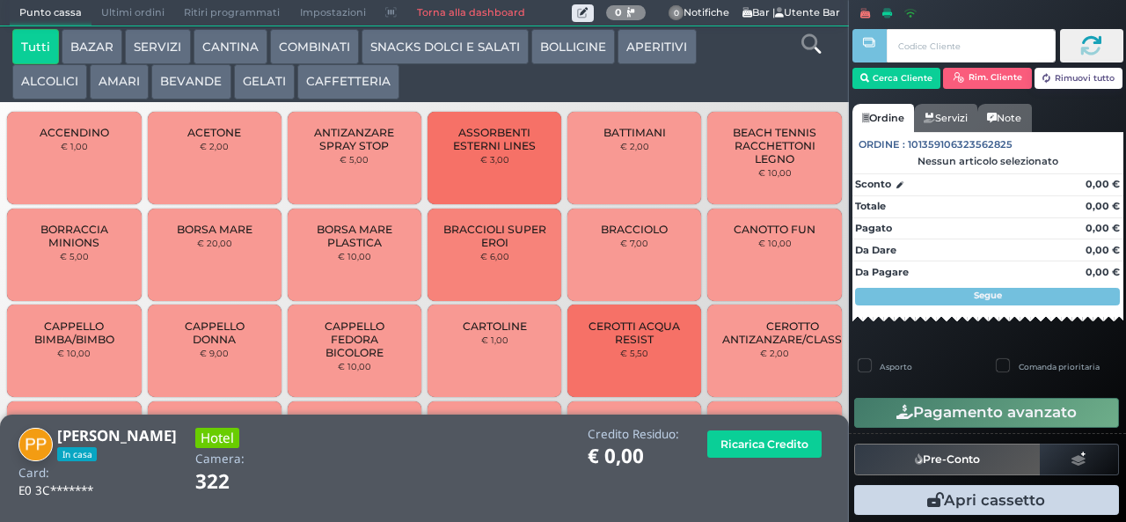
click at [808, 44] on icon at bounding box center [810, 43] width 19 height 19
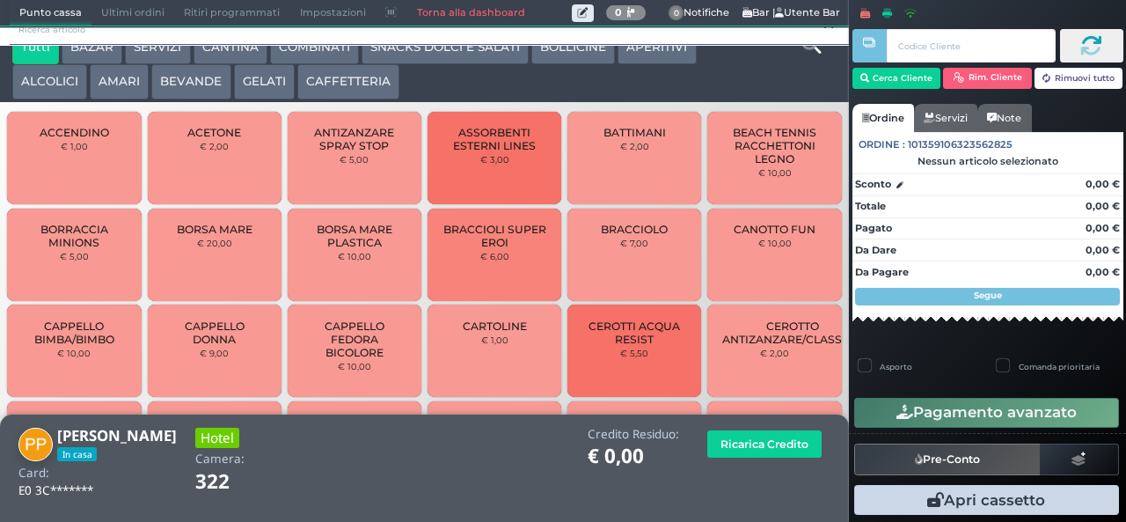
scroll to position [16, 0]
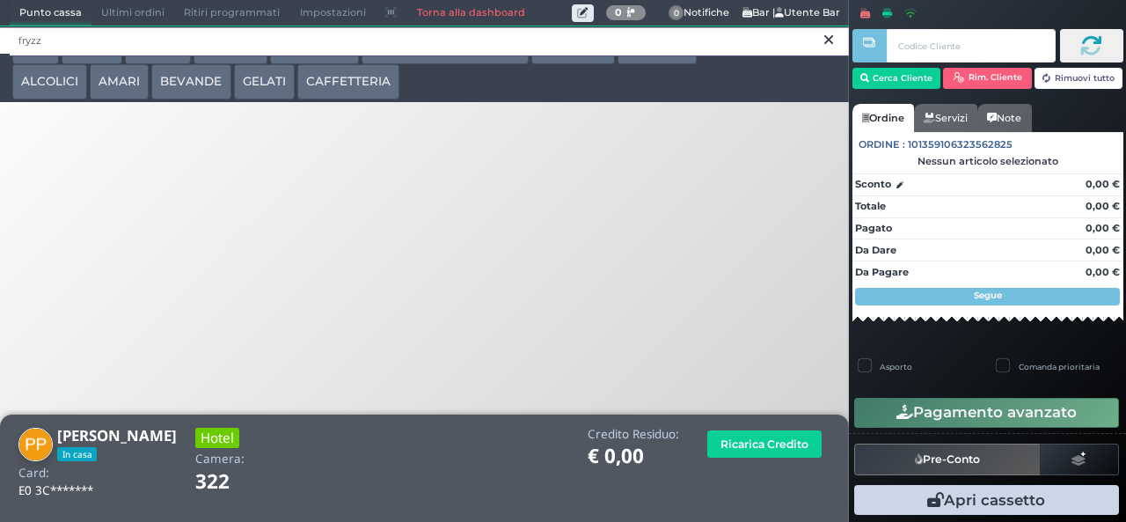
click at [816, 55] on input "fryzz" at bounding box center [429, 41] width 839 height 31
type input "fryzz"
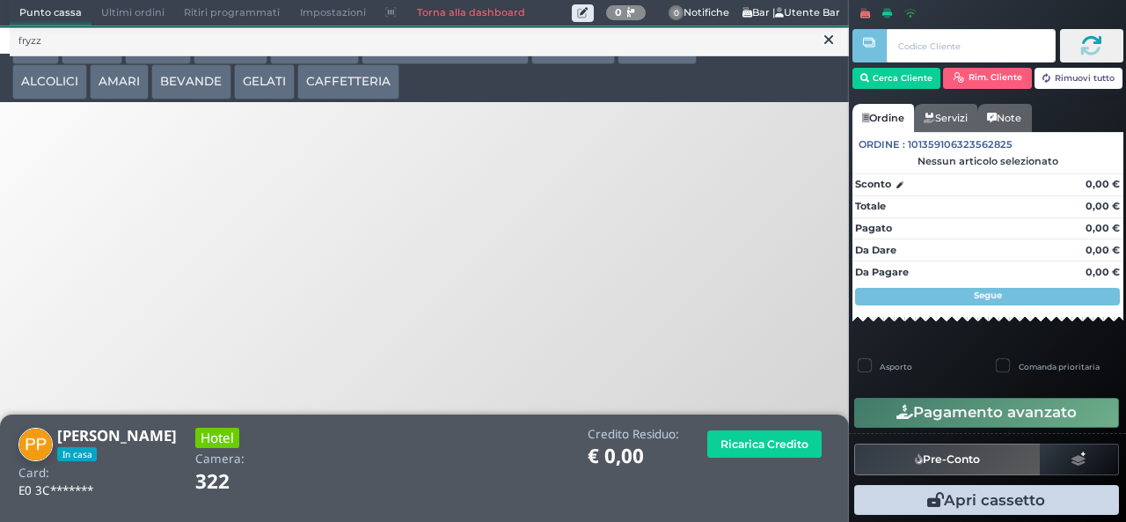
click at [515, 84] on div "Tutti BAZAR SERVIZI CANTINA COMBINATI SNACKS DOLCI E SALATI BOLLICINE APERITIVI…" at bounding box center [390, 64] width 772 height 70
click at [829, 40] on icon at bounding box center [828, 40] width 9 height 18
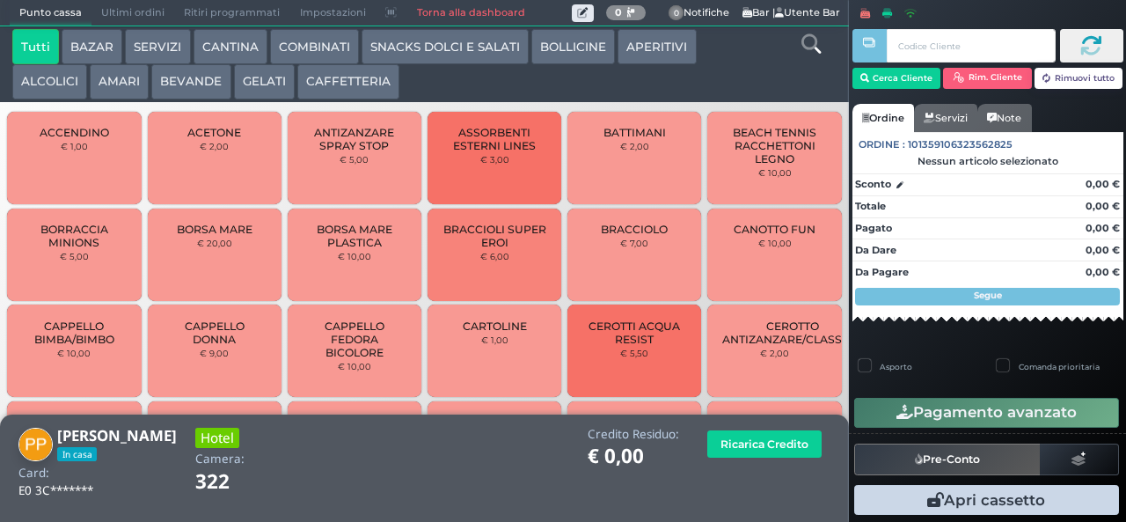
click at [435, 62] on button "SNACKS DOLCI E SALATI" at bounding box center [445, 46] width 167 height 35
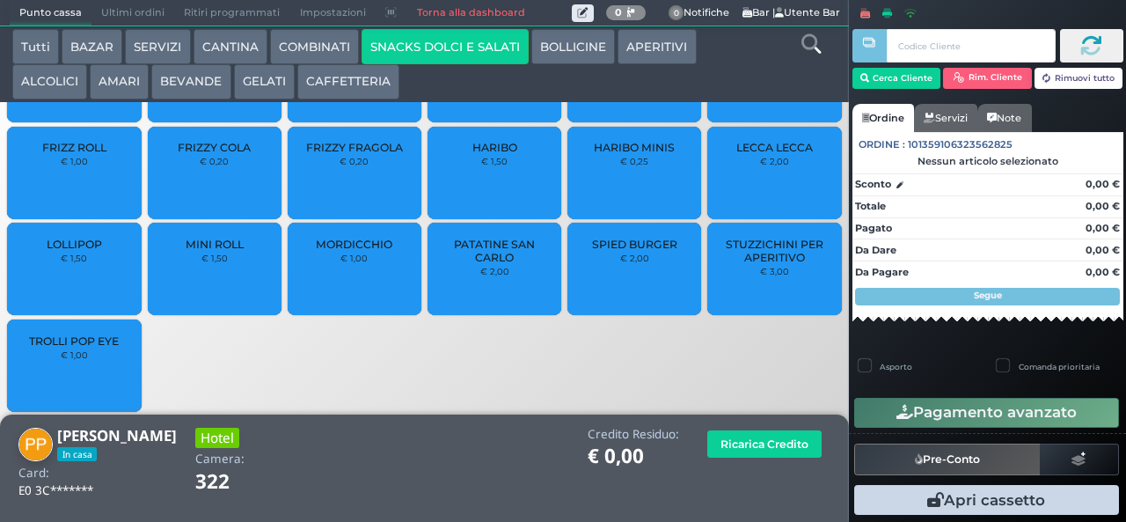
scroll to position [112, 0]
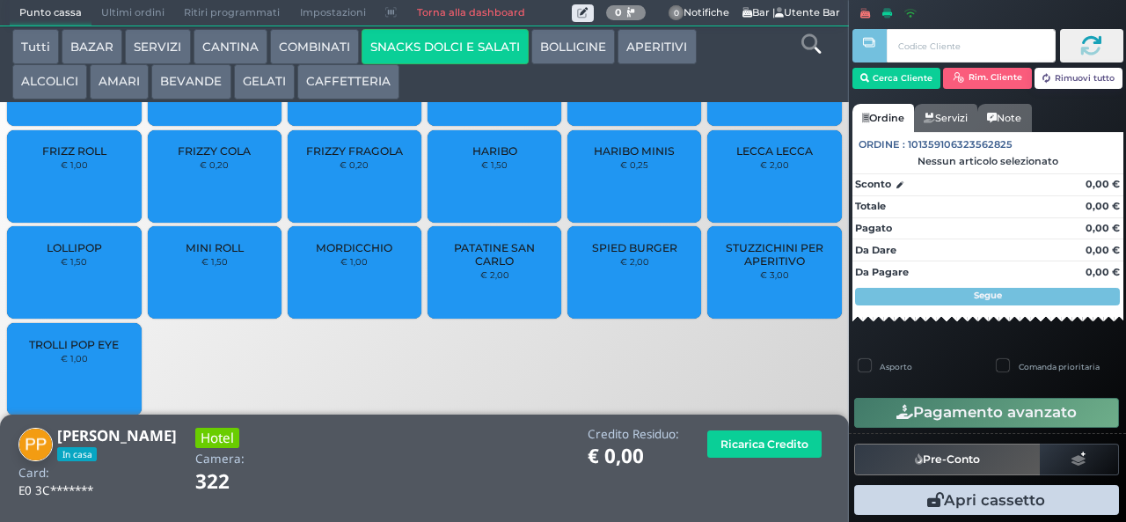
click at [359, 157] on span "FRIZZY FRAGOLA" at bounding box center [354, 150] width 97 height 13
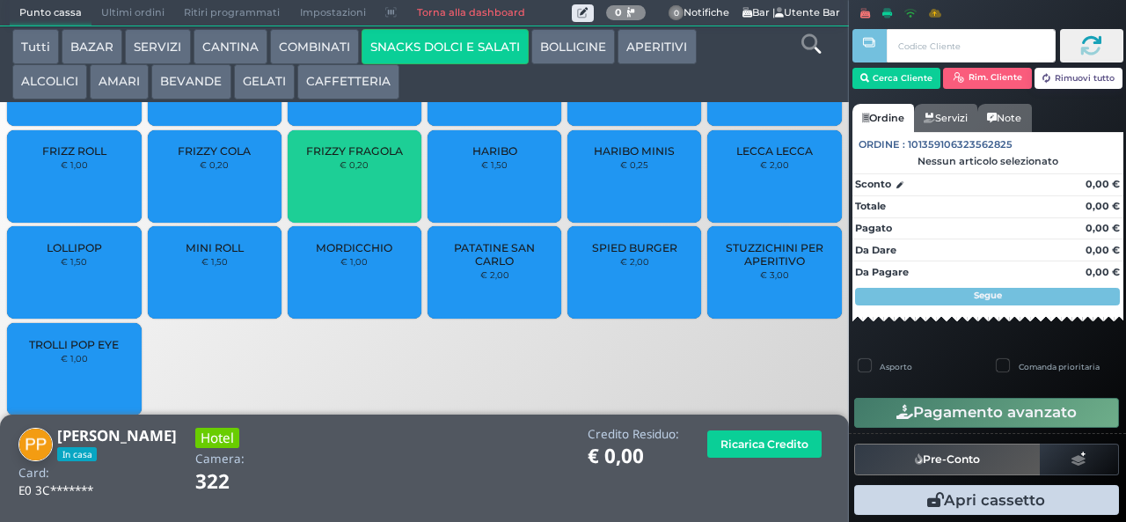
click at [208, 157] on span "FRIZZY COLA" at bounding box center [214, 150] width 73 height 13
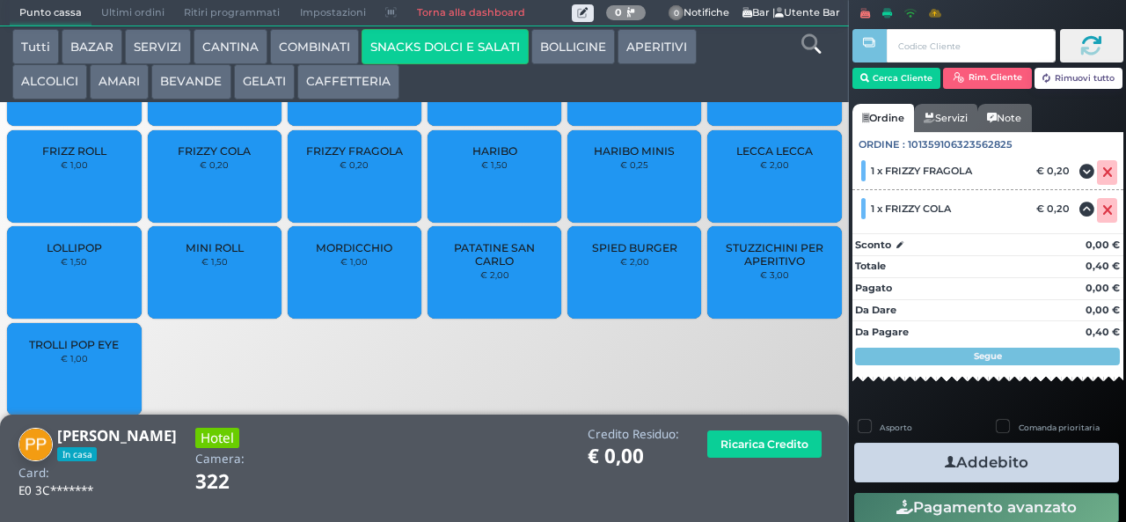
click at [647, 157] on span "HARIBO MINIS" at bounding box center [634, 150] width 81 height 13
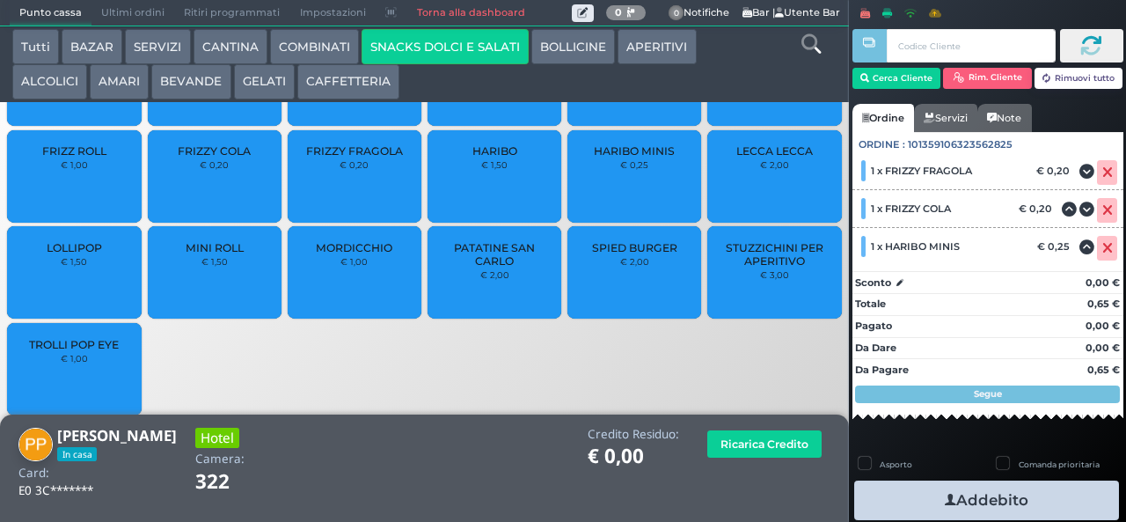
click at [1052, 493] on button "Addebito" at bounding box center [986, 500] width 265 height 40
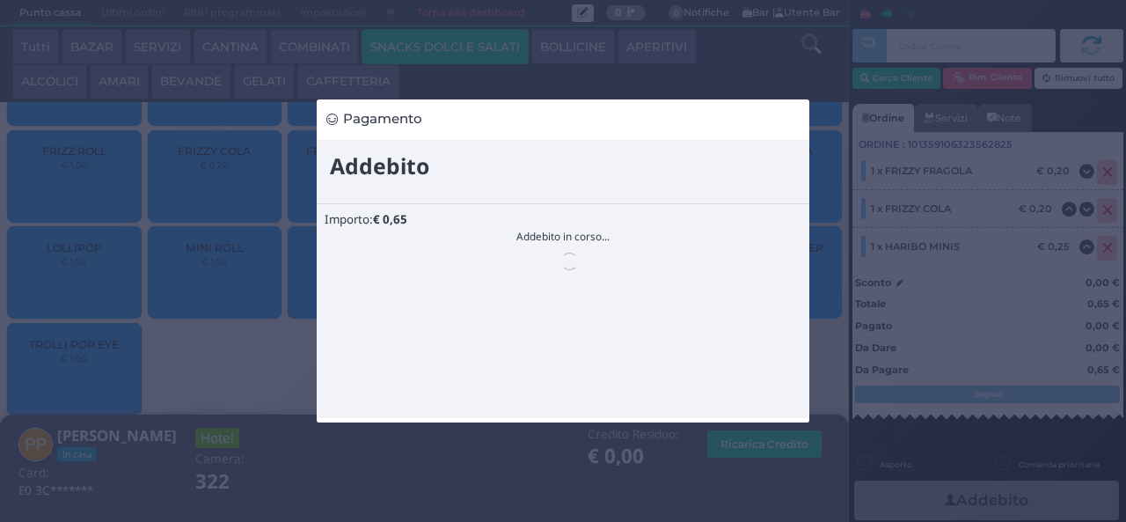
scroll to position [0, 0]
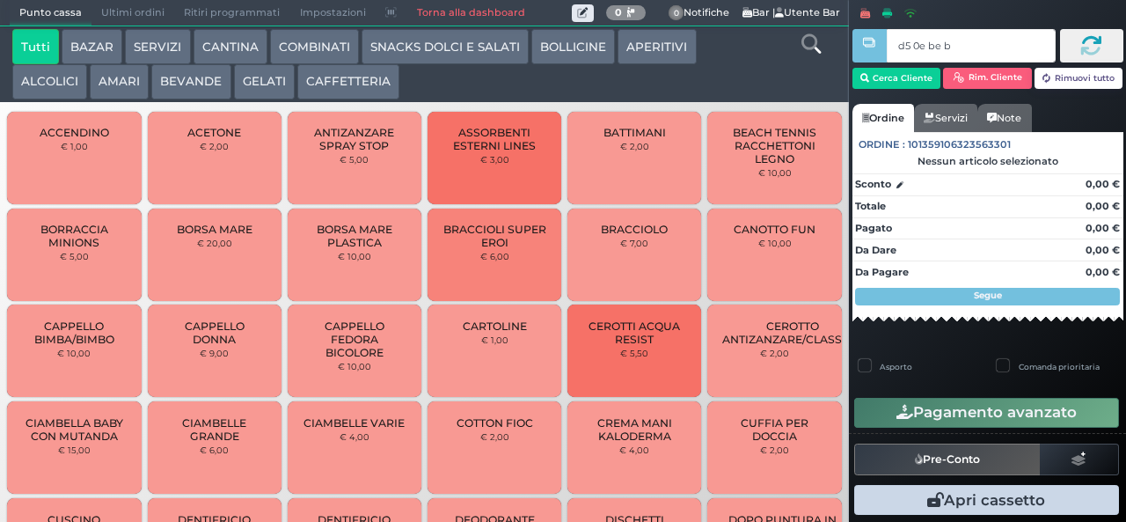
type input "d5 0e be b9"
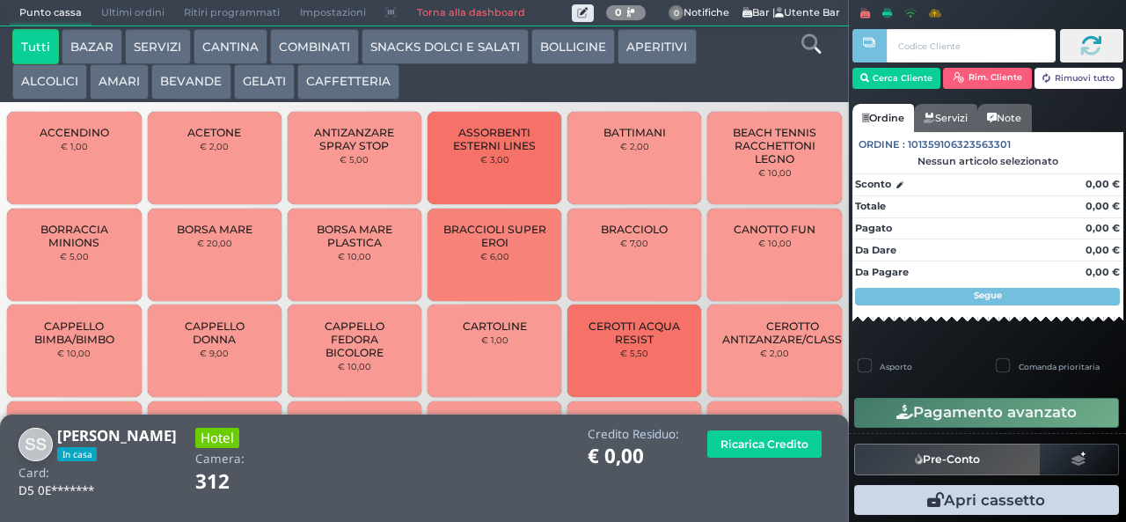
click at [810, 47] on icon at bounding box center [810, 43] width 19 height 19
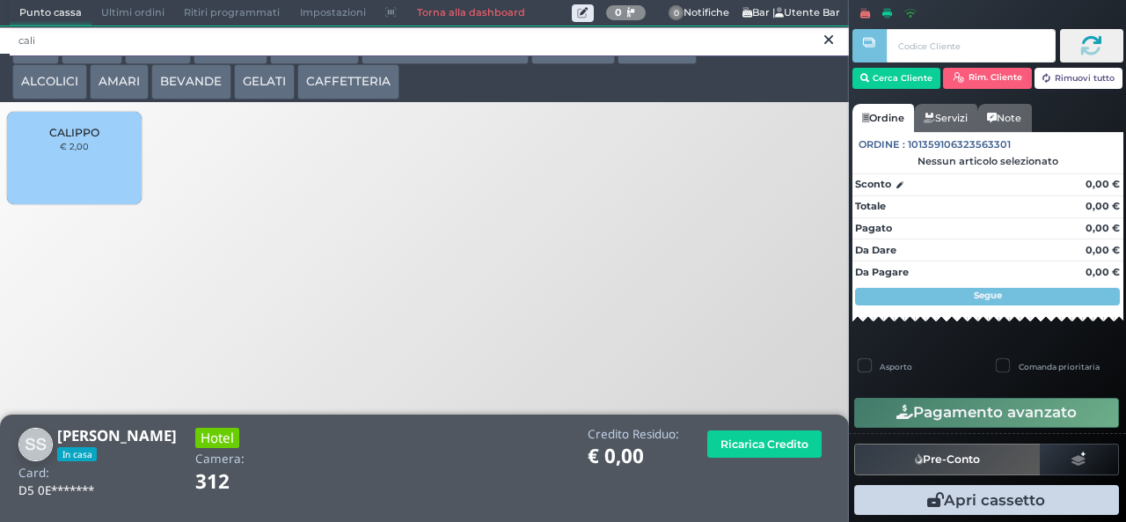
type input "cali"
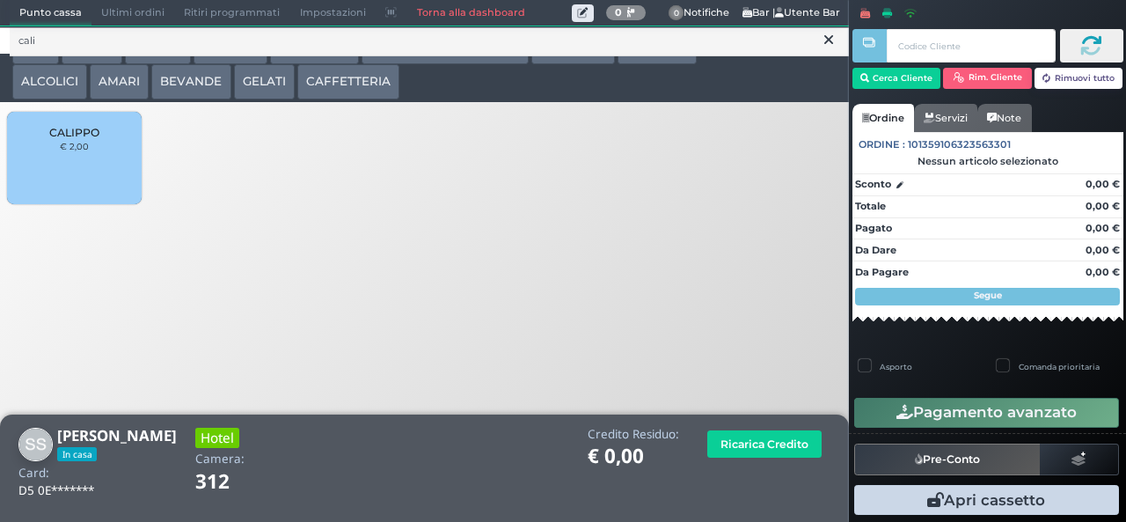
click at [68, 139] on span "CALIPPO" at bounding box center [74, 132] width 50 height 13
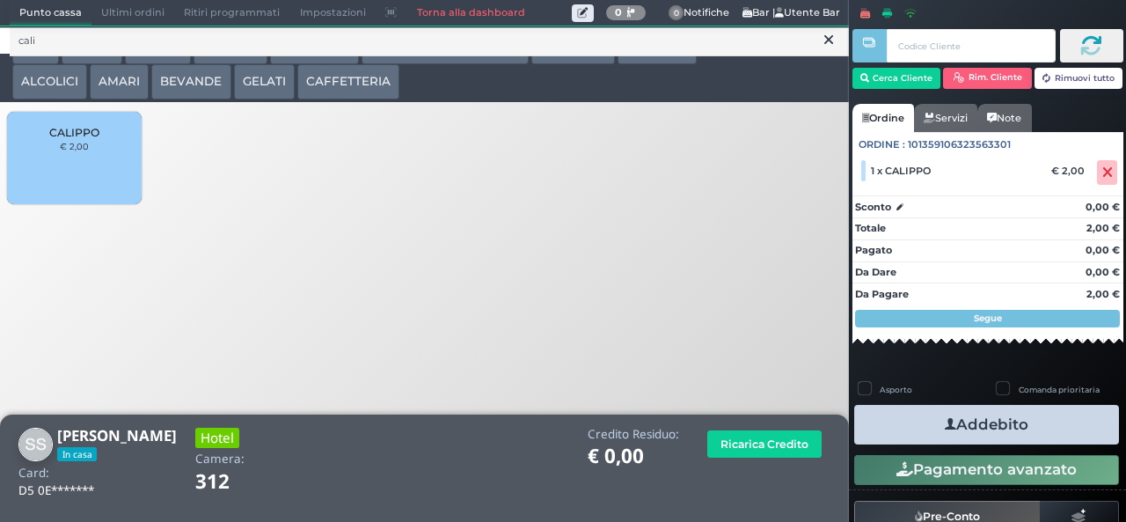
click at [1038, 421] on button "Addebito" at bounding box center [986, 425] width 265 height 40
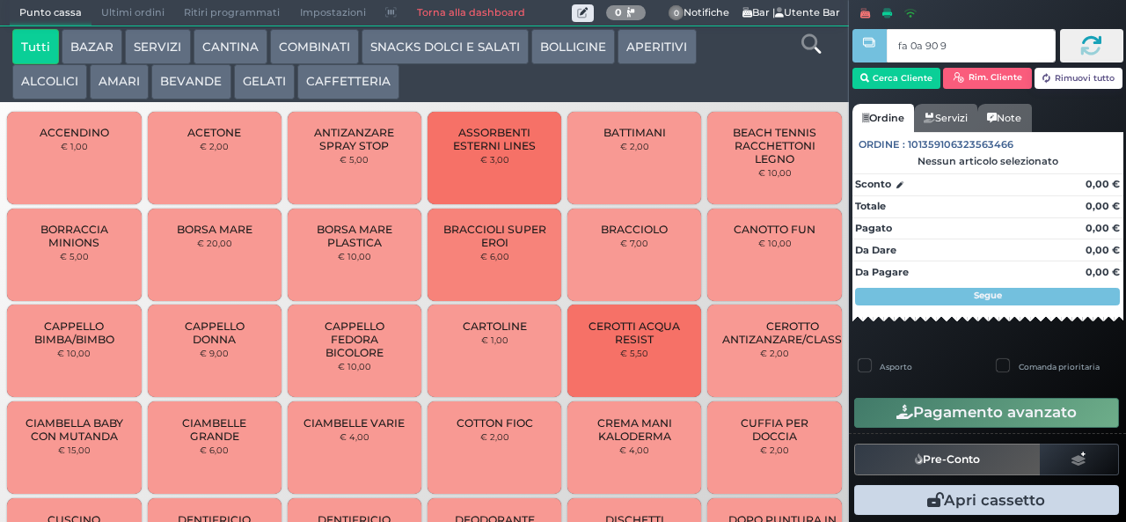
type input "fa 0a 90 9a"
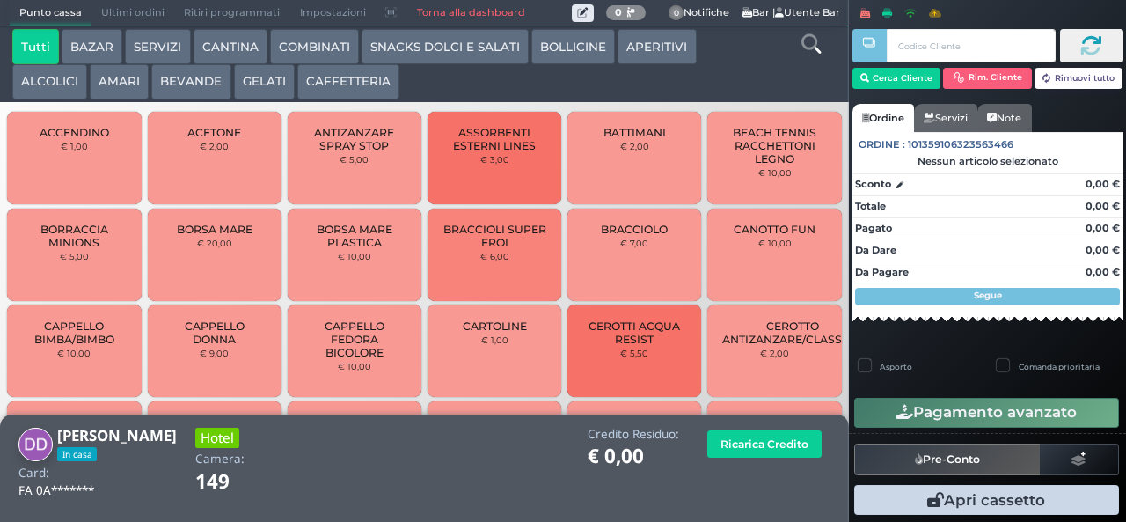
click at [813, 51] on icon at bounding box center [810, 43] width 19 height 19
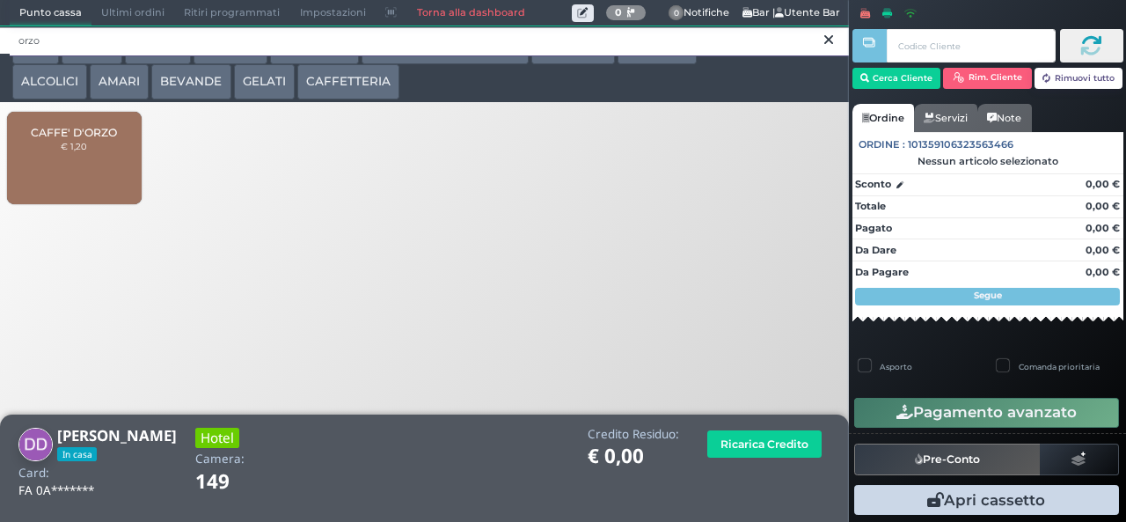
type input "orzo"
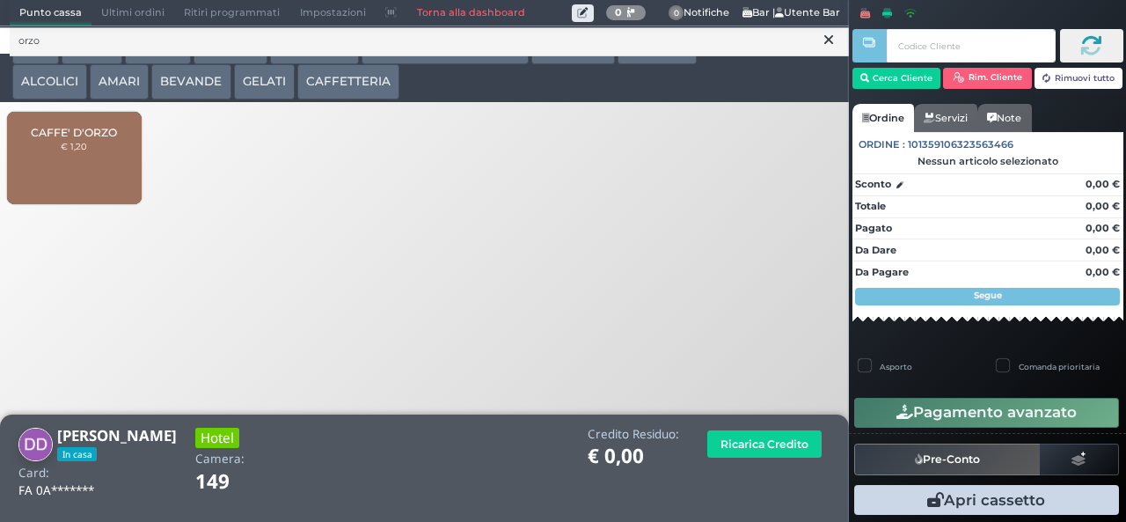
click at [86, 139] on span "CAFFE' D'ORZO" at bounding box center [74, 132] width 86 height 13
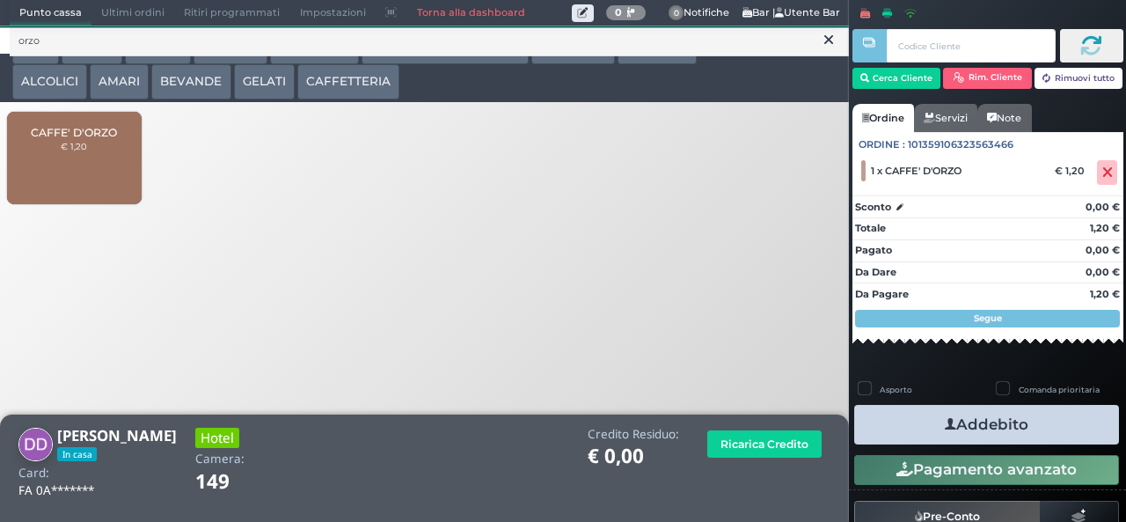
click at [1059, 438] on button "Addebito" at bounding box center [986, 425] width 265 height 40
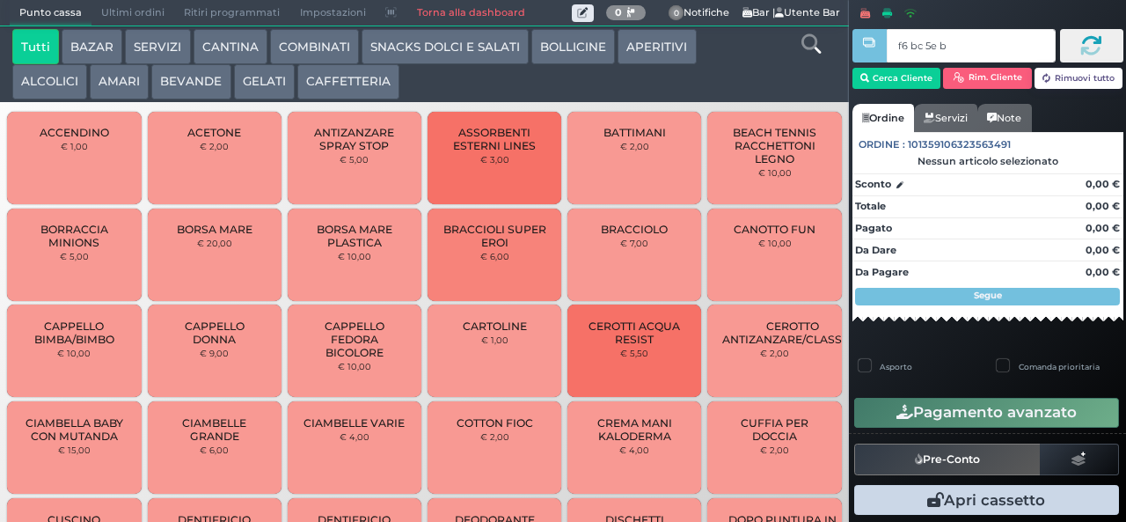
type input "f6 bc 5e bb"
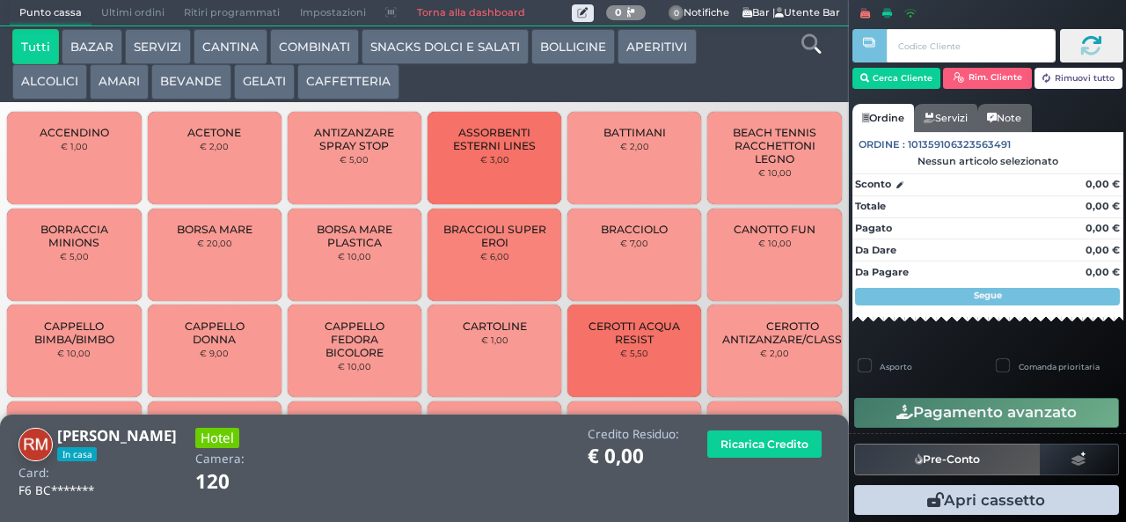
click at [806, 44] on icon at bounding box center [810, 43] width 19 height 19
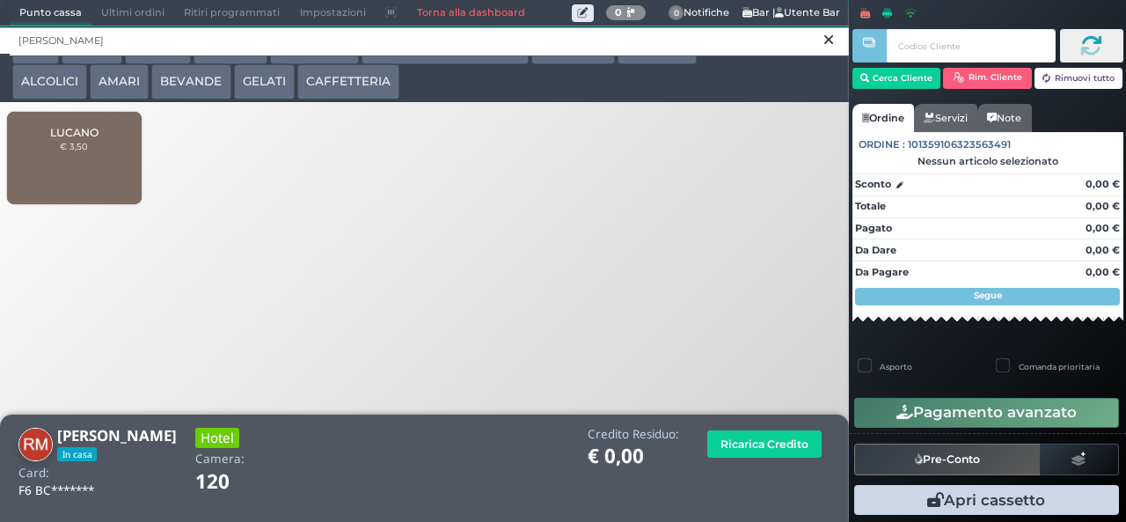
type input "luca"
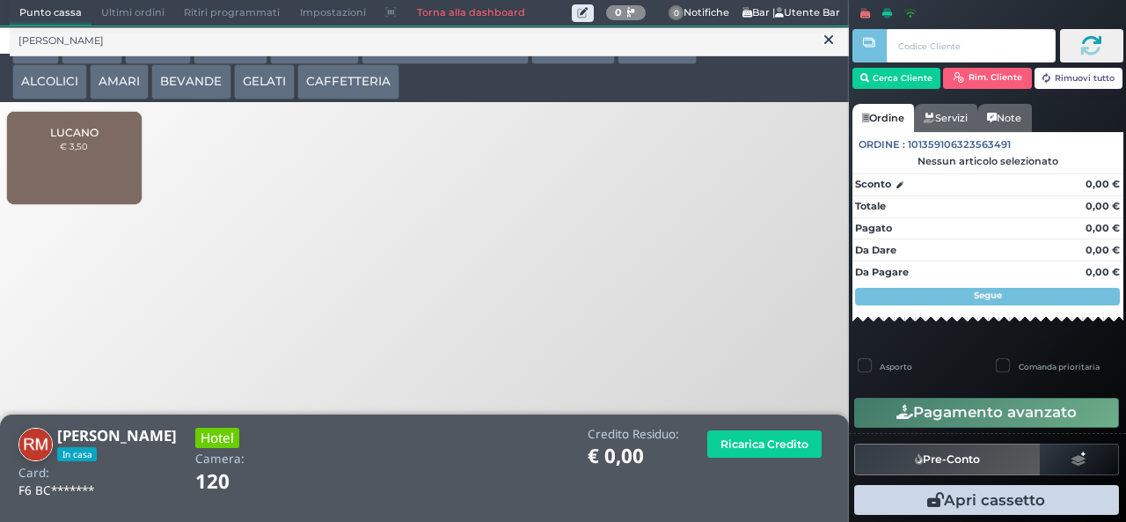
click at [87, 139] on span "LUCANO" at bounding box center [74, 132] width 48 height 13
click at [86, 139] on span "LUCANO" at bounding box center [74, 132] width 48 height 13
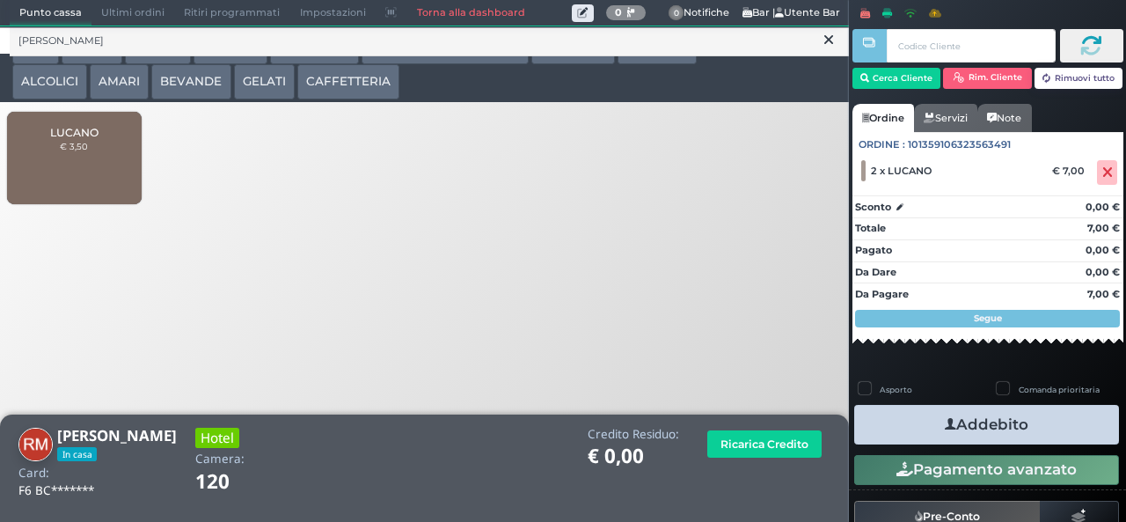
click at [1040, 426] on button "Addebito" at bounding box center [986, 425] width 265 height 40
